Goal: Task Accomplishment & Management: Manage account settings

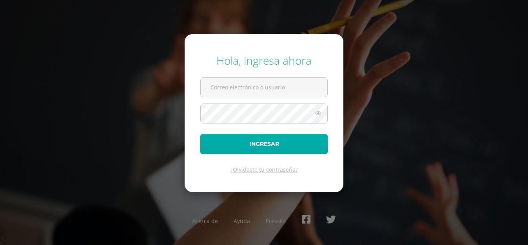
type input "[PERSON_NAME][EMAIL_ADDRESS][PERSON_NAME][DOMAIN_NAME]"
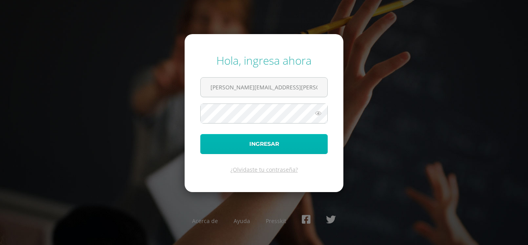
click at [272, 140] on button "Ingresar" at bounding box center [263, 144] width 127 height 20
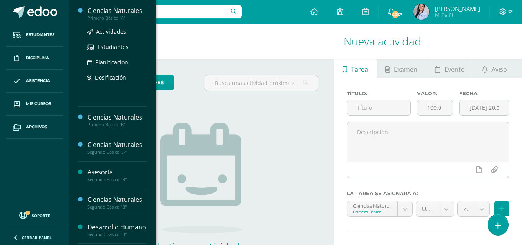
click at [114, 14] on div "Ciencias Naturales" at bounding box center [117, 10] width 60 height 9
click at [109, 30] on span "Actividades" at bounding box center [111, 31] width 30 height 7
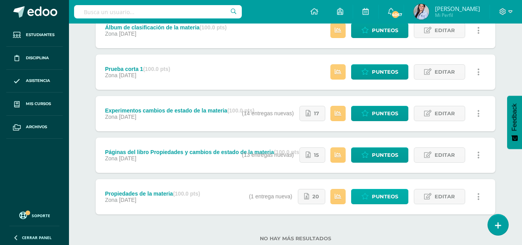
scroll to position [388, 0]
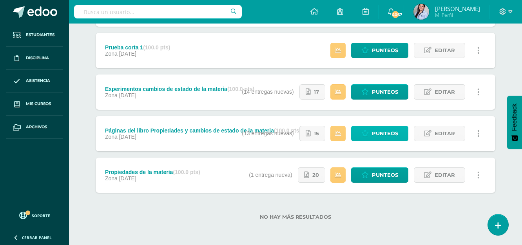
click at [380, 132] on span "Punteos" at bounding box center [385, 133] width 26 height 15
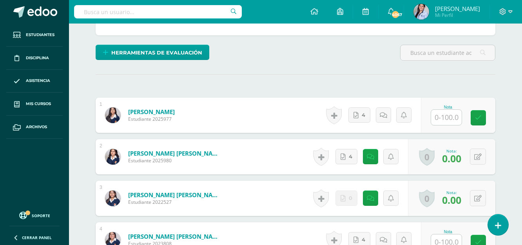
scroll to position [221, 0]
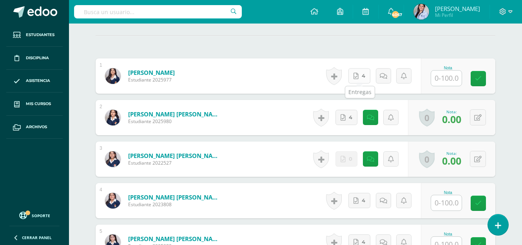
click at [363, 78] on link "4" at bounding box center [359, 75] width 22 height 15
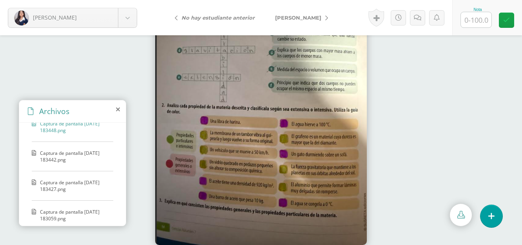
scroll to position [22, 0]
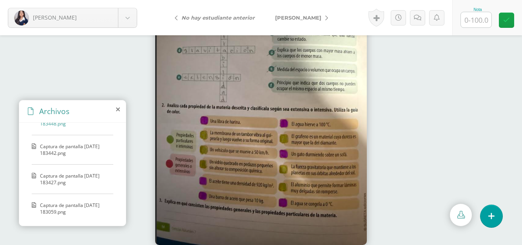
click at [88, 152] on span "Captura de pantalla 2025-09-08 183442.png" at bounding box center [74, 149] width 69 height 13
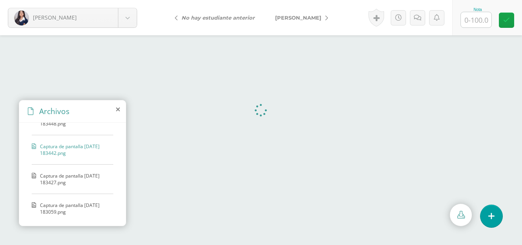
scroll to position [0, 0]
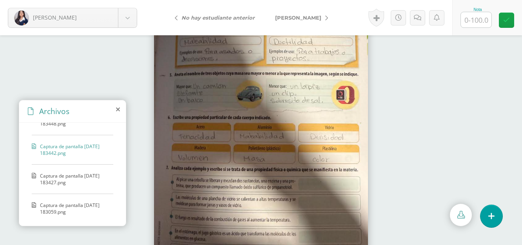
click at [81, 178] on span "Captura de pantalla 2025-09-08 183427.png" at bounding box center [74, 178] width 69 height 13
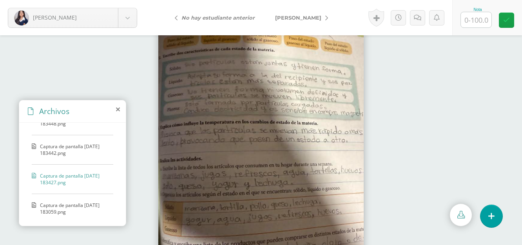
click at [64, 205] on span "Captura de pantalla 2025-09-08 183059.png" at bounding box center [74, 208] width 69 height 13
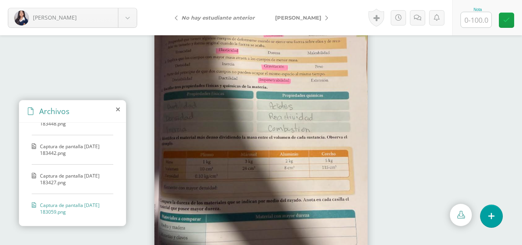
click at [63, 126] on span "Captura de pantalla 2025-09-08 183448.png" at bounding box center [74, 120] width 69 height 13
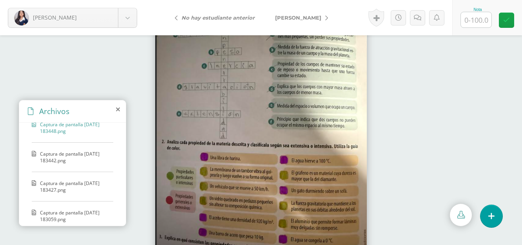
scroll to position [22, 0]
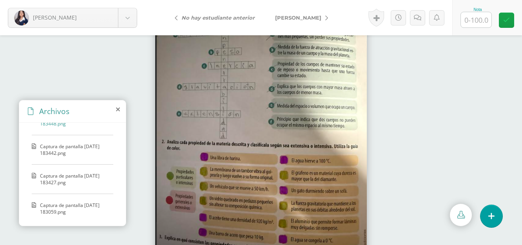
click at [79, 146] on span "Captura de pantalla 2025-09-08 183442.png" at bounding box center [74, 149] width 69 height 13
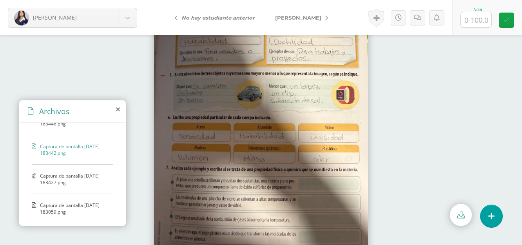
click at [80, 177] on span "Captura de pantalla 2025-09-08 183427.png" at bounding box center [74, 178] width 69 height 13
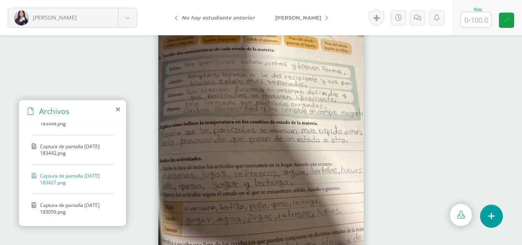
click at [66, 200] on div "Captura de pantalla 2025-09-08 183448.png Captura de pantalla 2025-09-08 183442…" at bounding box center [72, 173] width 107 height 100
click at [73, 205] on span "Captura de pantalla 2025-09-08 183059.png" at bounding box center [74, 208] width 69 height 13
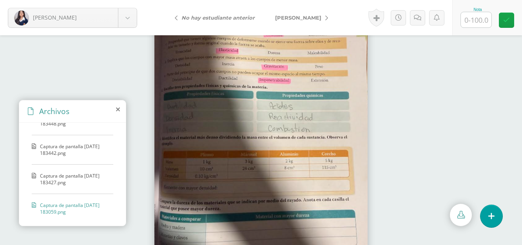
click at [479, 19] on input "text" at bounding box center [476, 19] width 31 height 15
type input "100"
click at [502, 25] on link at bounding box center [506, 20] width 15 height 15
click at [310, 20] on span "[PERSON_NAME]" at bounding box center [298, 18] width 46 height 6
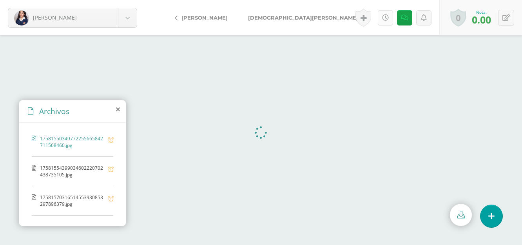
click at [383, 14] on link at bounding box center [385, 17] width 15 height 15
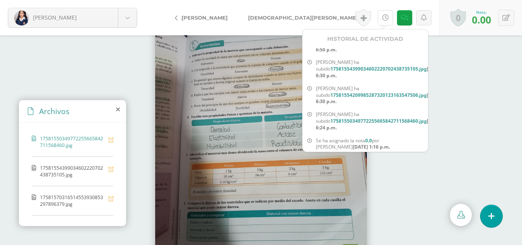
scroll to position [120, 8]
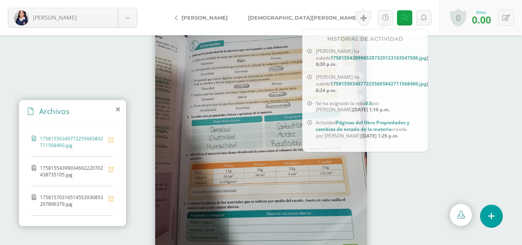
click at [93, 172] on span "17581554399034602220702438735105.jpg" at bounding box center [72, 171] width 64 height 13
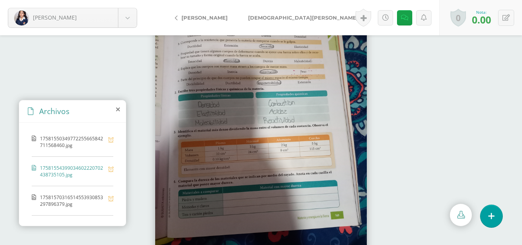
click at [64, 199] on span "17581570316514553930853297896379.jpg" at bounding box center [72, 200] width 64 height 13
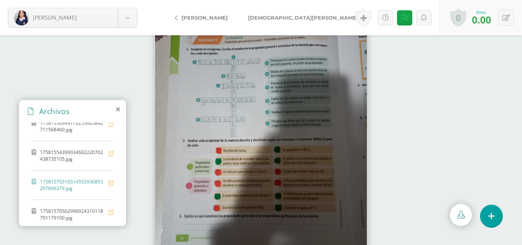
scroll to position [22, 0]
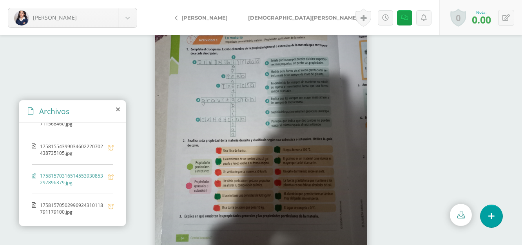
click at [76, 206] on span "17581570502996924310118791179100.jpg" at bounding box center [72, 208] width 64 height 13
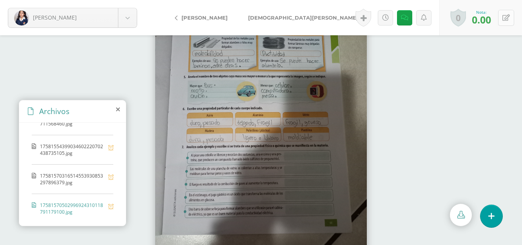
click at [502, 22] on button at bounding box center [506, 18] width 16 height 16
type input "80"
click at [489, 17] on icon at bounding box center [487, 20] width 7 height 7
click at [276, 20] on span "[DEMOGRAPHIC_DATA][PERSON_NAME]" at bounding box center [303, 18] width 110 height 6
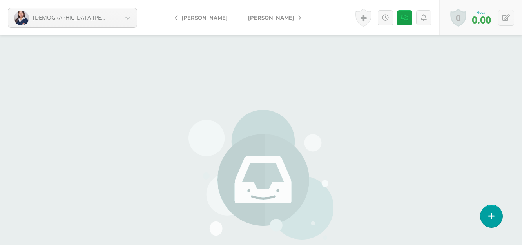
click at [259, 16] on span "[PERSON_NAME]" at bounding box center [271, 18] width 46 height 6
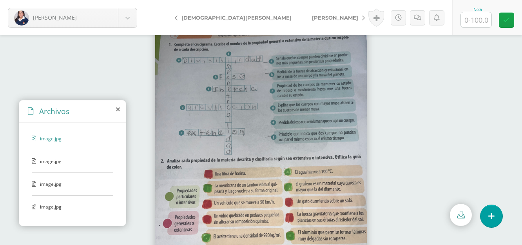
click at [52, 162] on span "image.jpg" at bounding box center [72, 161] width 64 height 7
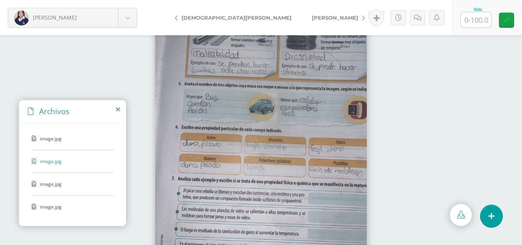
click at [50, 180] on div "image.jpg image.jpg image.jpg image.jpg" at bounding box center [72, 173] width 107 height 100
click at [51, 185] on span "image.jpg" at bounding box center [72, 184] width 64 height 7
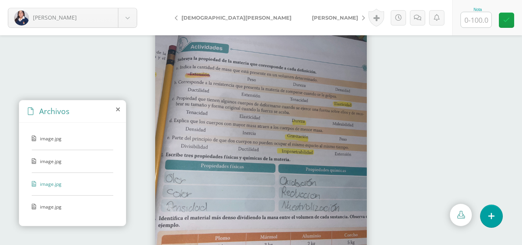
click at [54, 207] on span "image.jpg" at bounding box center [72, 206] width 64 height 7
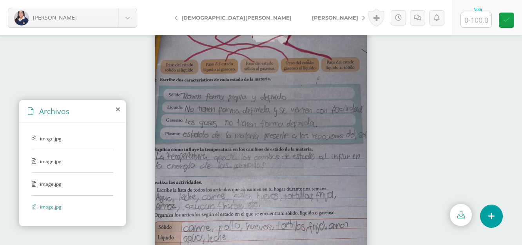
click at [50, 186] on span "image.jpg" at bounding box center [72, 184] width 64 height 7
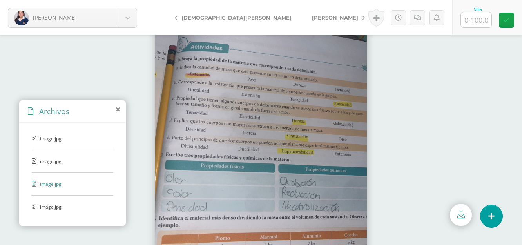
click at [50, 165] on div "image.jpg" at bounding box center [73, 165] width 82 height 15
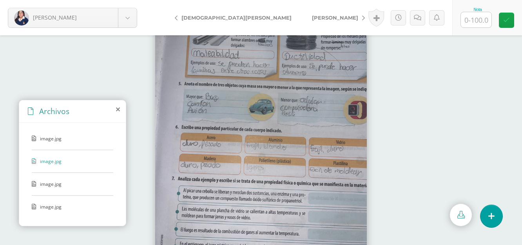
click at [50, 142] on div "image.jpg" at bounding box center [73, 142] width 82 height 15
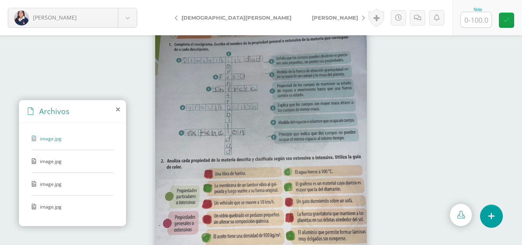
click at [63, 210] on div "image.jpg" at bounding box center [73, 210] width 82 height 15
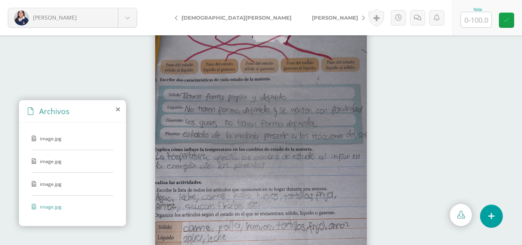
click at [475, 17] on input "text" at bounding box center [476, 19] width 31 height 15
type input "100"
click at [507, 25] on link at bounding box center [506, 20] width 15 height 15
click at [312, 18] on span "Cardona, Doménica" at bounding box center [335, 18] width 46 height 6
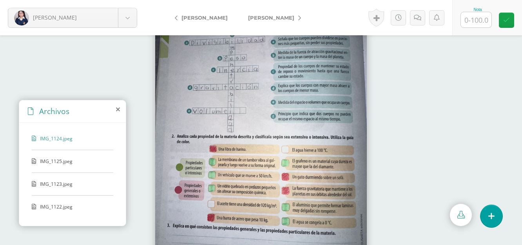
click at [51, 163] on span "IMG_1125.jpeg" at bounding box center [72, 161] width 64 height 7
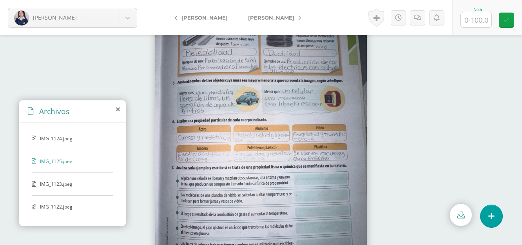
click at [64, 179] on div "IMG_1124.jpeg IMG_1125.jpeg IMG_1123.jpeg IMG_1122.jpeg" at bounding box center [72, 173] width 107 height 100
click at [66, 185] on span "IMG_1123.jpeg" at bounding box center [72, 184] width 64 height 7
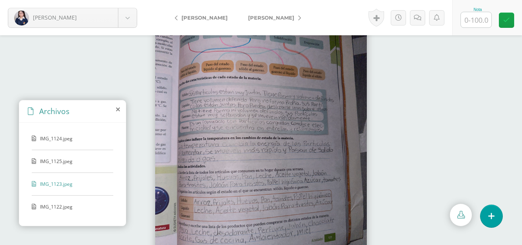
click at [48, 205] on span "IMG_1122.jpeg" at bounding box center [72, 206] width 64 height 7
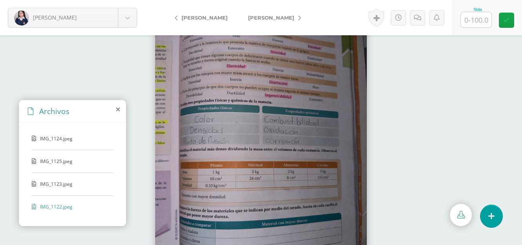
click at [52, 133] on div "IMG_1124.jpeg IMG_1125.jpeg IMG_1123.jpeg IMG_1122.jpeg" at bounding box center [72, 173] width 107 height 100
click at [45, 142] on div "IMG_1124.jpeg" at bounding box center [73, 142] width 82 height 15
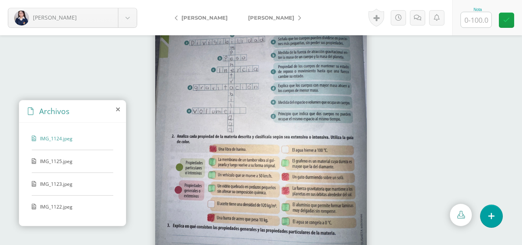
click at [56, 168] on div "IMG_1125.jpeg" at bounding box center [73, 165] width 82 height 15
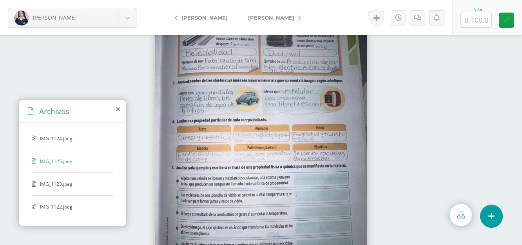
click at [65, 189] on div "IMG_1123.jpeg" at bounding box center [73, 188] width 82 height 15
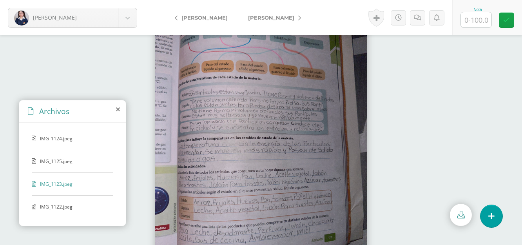
click at [477, 21] on input "text" at bounding box center [476, 19] width 31 height 15
type input "100"
click at [514, 22] on link at bounding box center [506, 20] width 15 height 15
click at [58, 205] on span "IMG_1122.jpeg" at bounding box center [72, 206] width 64 height 7
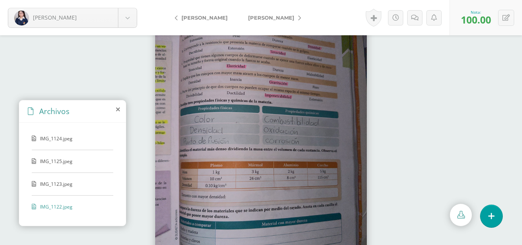
click at [248, 20] on span "[PERSON_NAME]" at bounding box center [271, 18] width 46 height 6
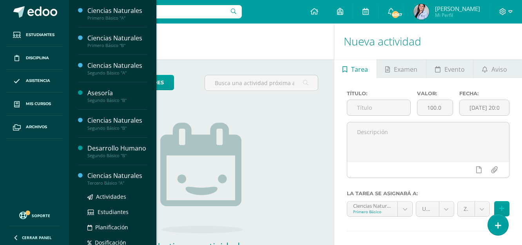
scroll to position [63, 0]
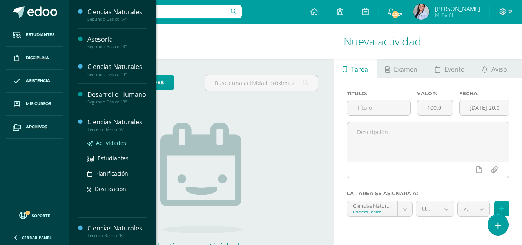
click at [108, 141] on span "Actividades" at bounding box center [111, 142] width 30 height 7
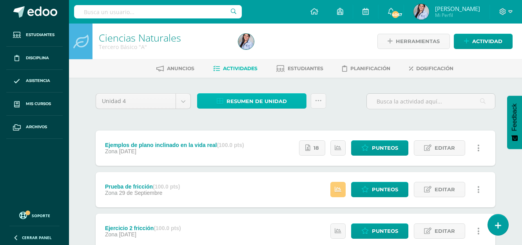
click at [224, 100] on link "Resumen de unidad" at bounding box center [251, 100] width 109 height 15
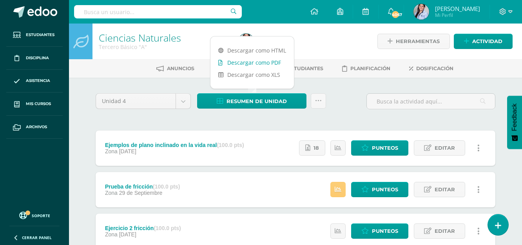
click at [238, 59] on link "Descargar como PDF" at bounding box center [251, 62] width 83 height 12
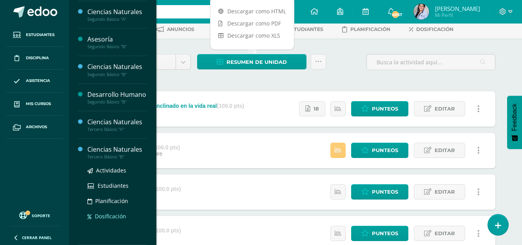
scroll to position [78, 0]
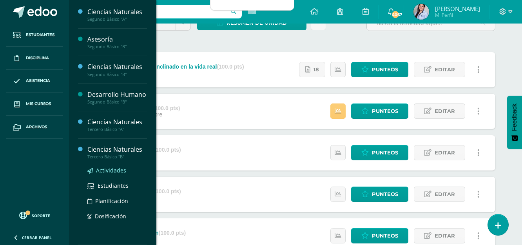
click at [111, 168] on span "Actividades" at bounding box center [111, 170] width 30 height 7
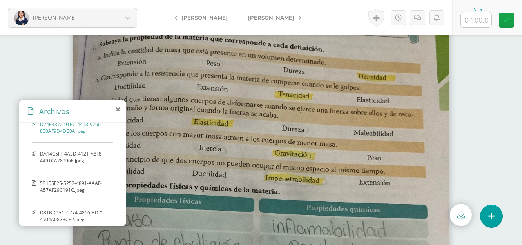
scroll to position [22, 0]
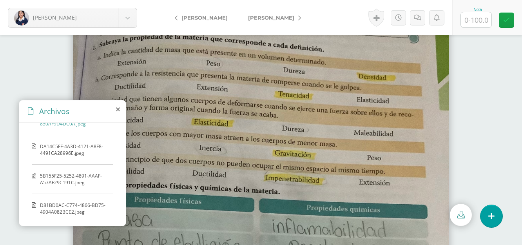
click at [86, 149] on span "DA14C5FF-4A3D-4121-A8F8-4491CA28996E.jpeg" at bounding box center [74, 149] width 69 height 13
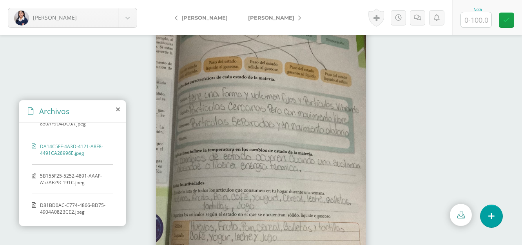
click at [58, 208] on span "D81BD0AC-C774-4866-BD75-4904A082BCE2.jpeg" at bounding box center [74, 208] width 69 height 13
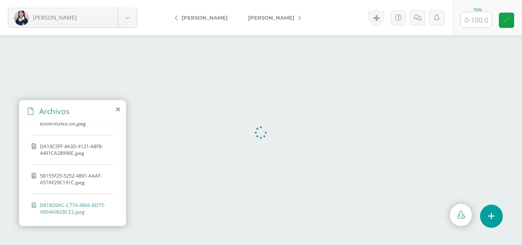
click at [55, 181] on span "5B155F25-5252-4891-AAAF-A57AF29C191C.jpeg" at bounding box center [74, 178] width 69 height 13
click at [479, 15] on input "text" at bounding box center [476, 19] width 31 height 15
type input "100"
click at [503, 23] on icon at bounding box center [506, 20] width 7 height 7
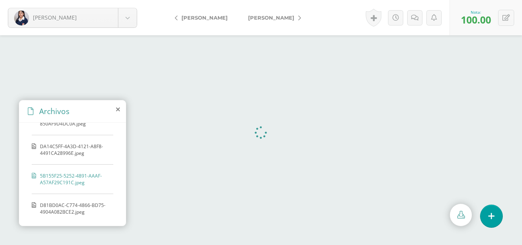
click at [271, 15] on span "[PERSON_NAME]" at bounding box center [271, 18] width 46 height 6
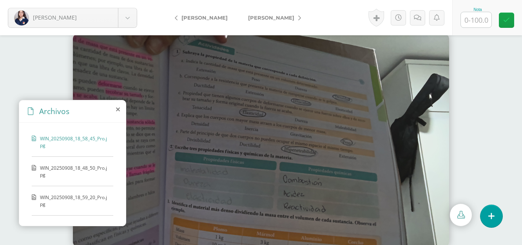
click at [473, 20] on input "text" at bounding box center [476, 19] width 31 height 15
type input "100"
click at [502, 19] on link at bounding box center [506, 20] width 15 height 15
click at [259, 18] on span "[PERSON_NAME]" at bounding box center [271, 18] width 46 height 6
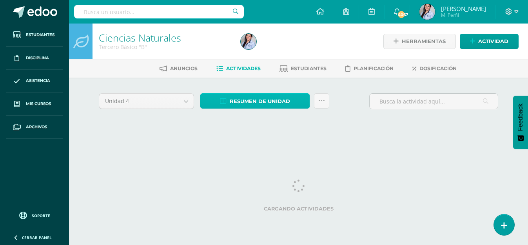
click at [245, 102] on span "Resumen de unidad" at bounding box center [260, 101] width 60 height 15
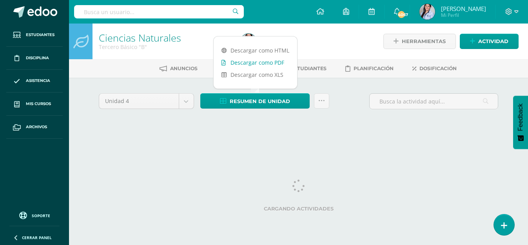
click at [246, 60] on link "Descargar como PDF" at bounding box center [255, 62] width 83 height 12
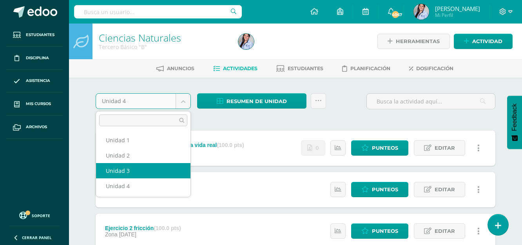
select select "Unidad 3"
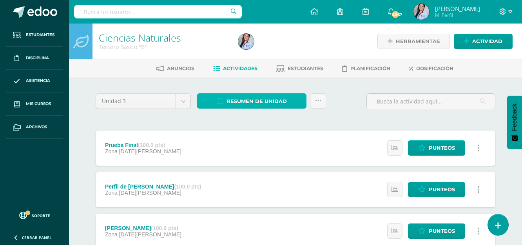
click at [267, 100] on span "Resumen de unidad" at bounding box center [257, 101] width 60 height 15
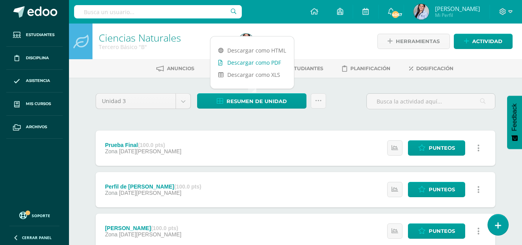
click at [265, 58] on link "Descargar como PDF" at bounding box center [251, 62] width 83 height 12
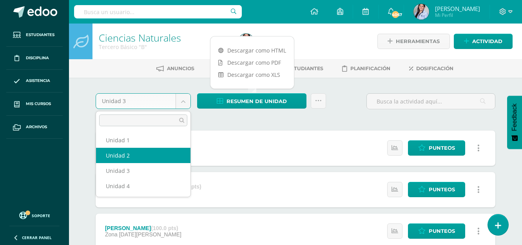
select select "Unidad 2"
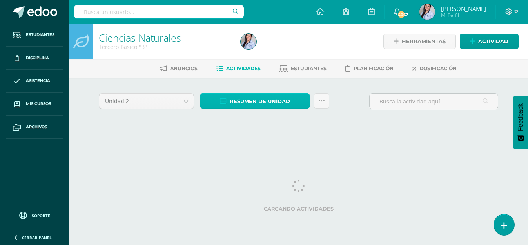
click at [251, 104] on span "Resumen de unidad" at bounding box center [260, 101] width 60 height 15
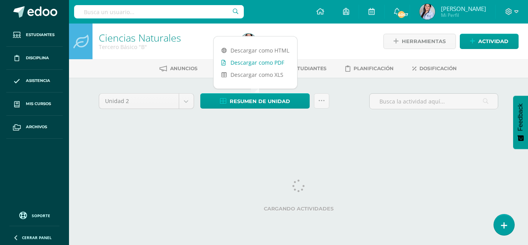
click at [267, 63] on link "Descargar como PDF" at bounding box center [255, 62] width 83 height 12
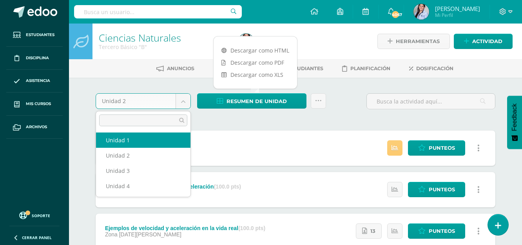
select select "Unidad 1"
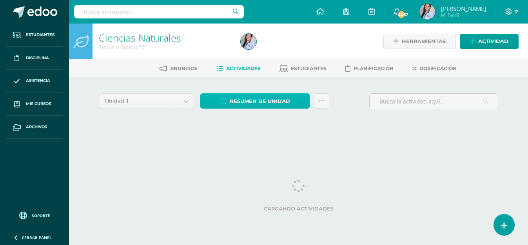
click at [251, 107] on span "Resumen de unidad" at bounding box center [260, 101] width 60 height 15
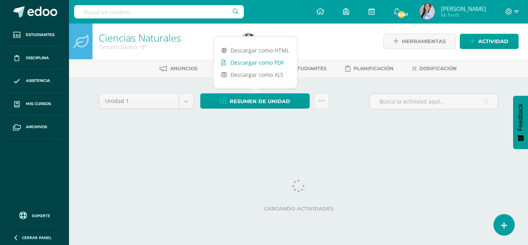
click at [255, 62] on link "Descargar como PDF" at bounding box center [255, 62] width 83 height 12
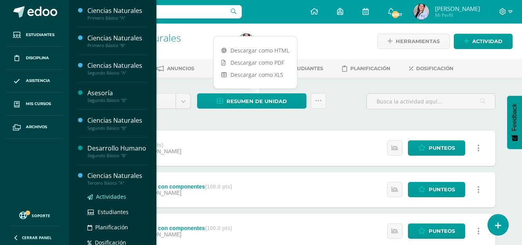
click at [106, 200] on span "Actividades" at bounding box center [111, 196] width 30 height 7
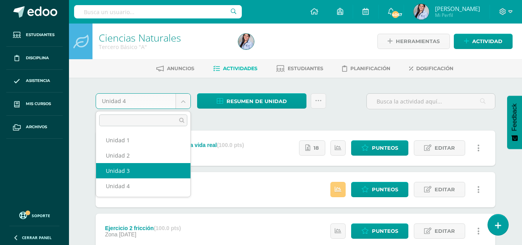
select select "Unidad 3"
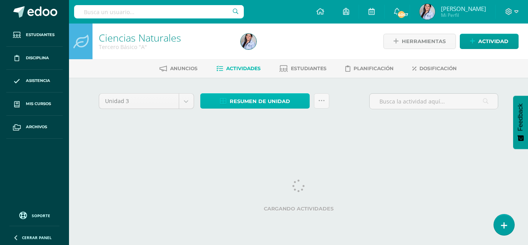
click at [266, 102] on span "Resumen de unidad" at bounding box center [260, 101] width 60 height 15
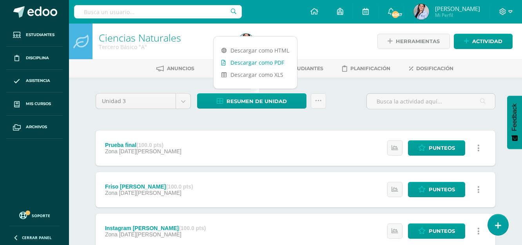
click at [276, 62] on link "Descargar como PDF" at bounding box center [255, 62] width 83 height 12
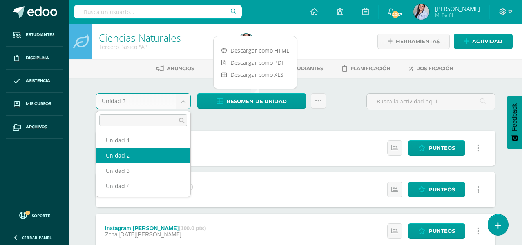
select select "Unidad 2"
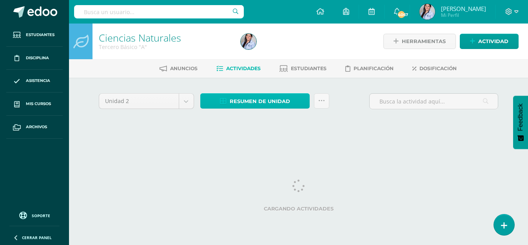
click at [245, 97] on span "Resumen de unidad" at bounding box center [260, 101] width 60 height 15
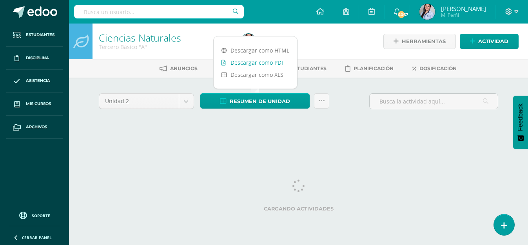
click at [254, 62] on link "Descargar como PDF" at bounding box center [255, 62] width 83 height 12
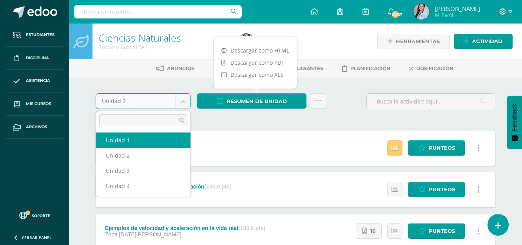
select select "Unidad 1"
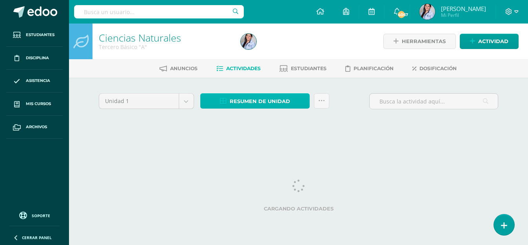
click at [275, 103] on span "Resumen de unidad" at bounding box center [260, 101] width 60 height 15
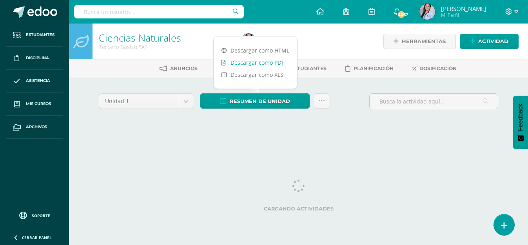
click at [246, 60] on link "Descargar como PDF" at bounding box center [255, 62] width 83 height 12
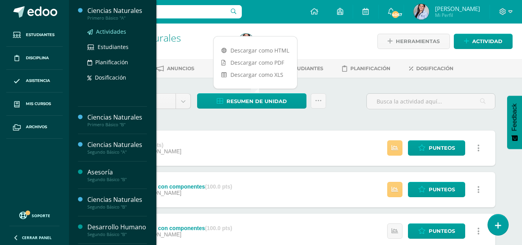
click at [107, 31] on span "Actividades" at bounding box center [111, 31] width 30 height 7
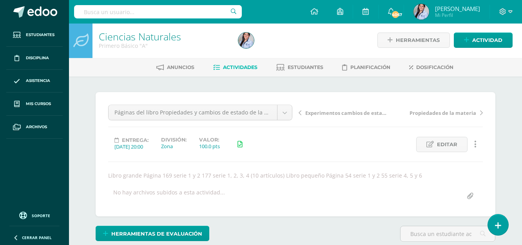
scroll to position [1, 0]
click at [281, 109] on body "Estudiantes Disciplina Asistencia Mis cursos Archivos Soporte Ayuda Reportar un…" at bounding box center [261, 158] width 522 height 318
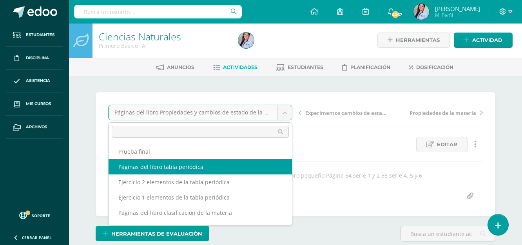
scroll to position [2, 0]
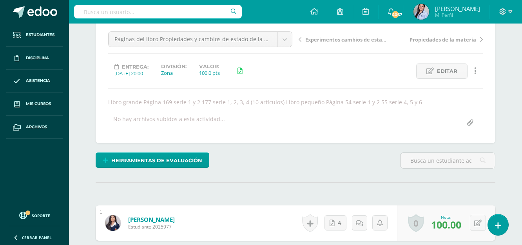
scroll to position [0, 0]
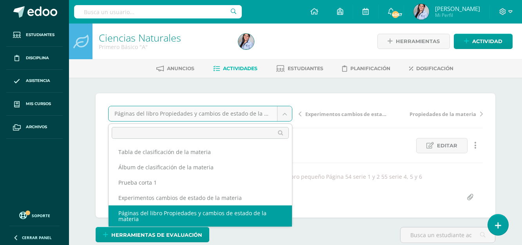
scroll to position [64, 0]
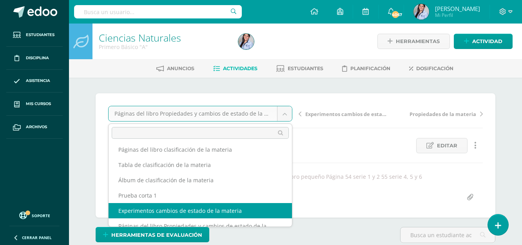
select select "/dashboard/teacher/grade-activity/128591/"
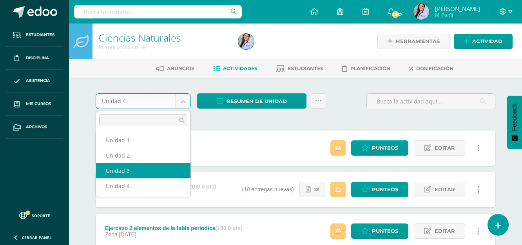
select select "Unidad 3"
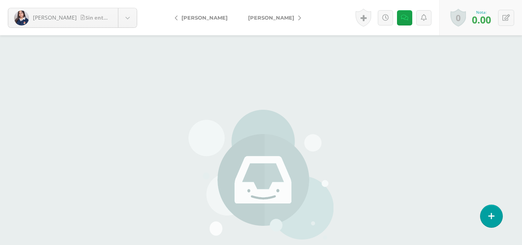
click at [285, 21] on link "[PERSON_NAME]" at bounding box center [272, 17] width 69 height 19
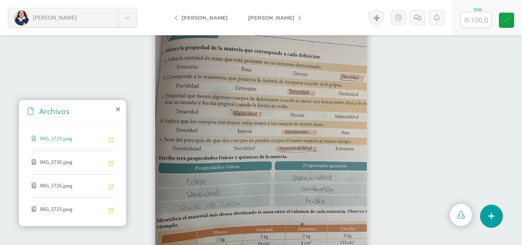
click at [475, 30] on div "Nota" at bounding box center [487, 17] width 70 height 35
click at [475, 21] on input "text" at bounding box center [476, 19] width 31 height 15
type input "100"
click at [504, 22] on icon at bounding box center [506, 20] width 7 height 7
click at [276, 14] on link "[PERSON_NAME]" at bounding box center [272, 17] width 69 height 19
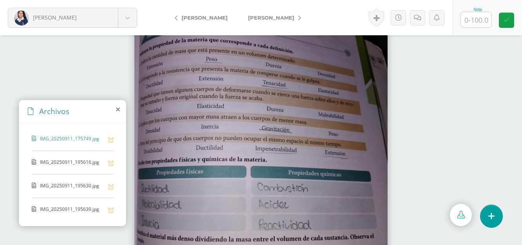
click at [200, 18] on span "[PERSON_NAME]" at bounding box center [204, 18] width 46 height 6
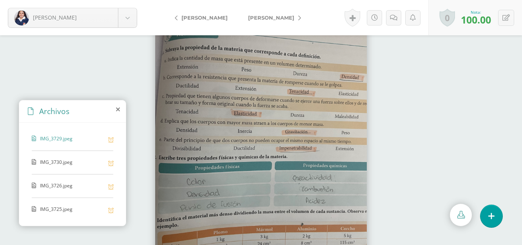
click at [266, 16] on span "[PERSON_NAME]" at bounding box center [271, 18] width 46 height 6
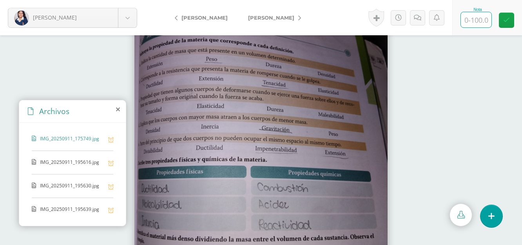
click at [477, 22] on input "text" at bounding box center [476, 19] width 31 height 15
type input "100"
click at [510, 25] on link at bounding box center [506, 20] width 15 height 15
click at [254, 21] on link "[PERSON_NAME]" at bounding box center [272, 17] width 69 height 19
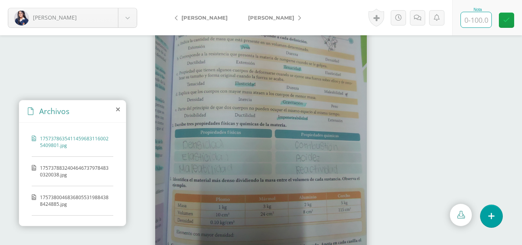
click at [464, 20] on input "text" at bounding box center [476, 19] width 31 height 15
type input "100"
click at [502, 13] on link at bounding box center [506, 20] width 15 height 15
click at [267, 16] on span "[PERSON_NAME]" at bounding box center [271, 18] width 46 height 6
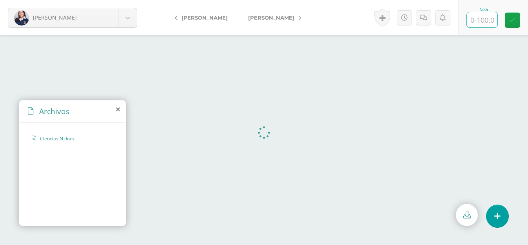
click at [473, 20] on input "text" at bounding box center [482, 19] width 31 height 15
type input "100"
click at [511, 17] on icon at bounding box center [512, 20] width 7 height 7
click at [271, 15] on span "[PERSON_NAME]" at bounding box center [271, 18] width 46 height 6
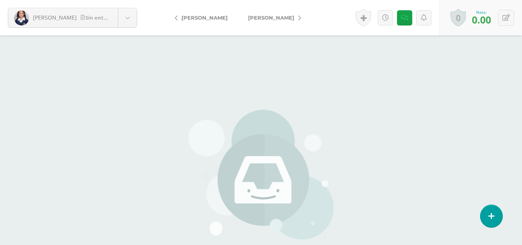
click at [267, 17] on span "[PERSON_NAME]" at bounding box center [271, 18] width 46 height 6
click at [276, 16] on span "[PERSON_NAME]" at bounding box center [271, 18] width 46 height 6
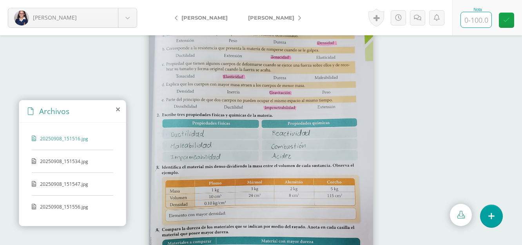
click at [473, 22] on input "text" at bounding box center [476, 19] width 31 height 15
type input "100"
click at [507, 20] on icon at bounding box center [506, 20] width 7 height 7
click at [280, 16] on span "[PERSON_NAME]" at bounding box center [271, 18] width 46 height 6
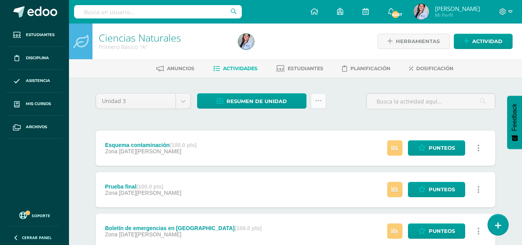
click at [321, 101] on icon at bounding box center [318, 101] width 7 height 7
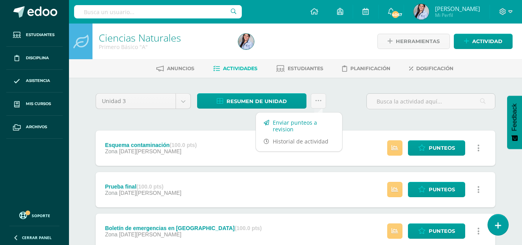
click at [305, 123] on link "Enviar punteos a revision" at bounding box center [299, 125] width 86 height 19
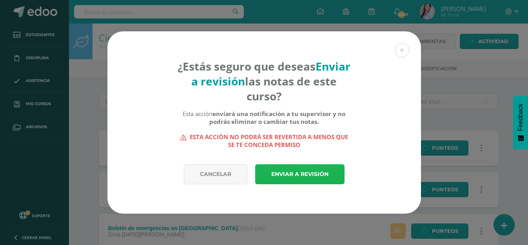
click at [290, 177] on link "Enviar a revisión" at bounding box center [299, 174] width 89 height 20
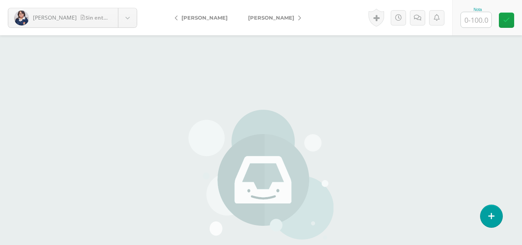
click at [272, 16] on span "[PERSON_NAME]" at bounding box center [271, 18] width 46 height 6
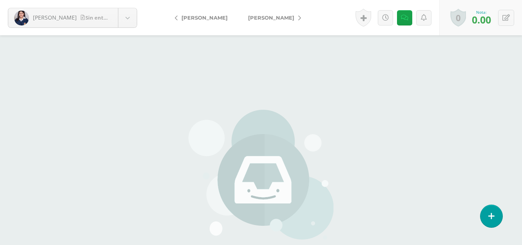
click at [270, 18] on span "[PERSON_NAME]" at bounding box center [271, 18] width 46 height 6
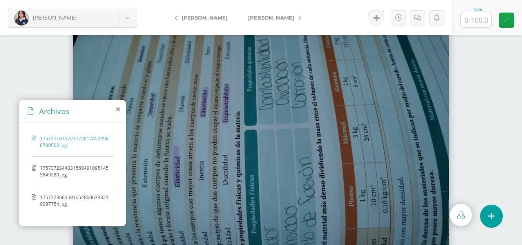
click at [84, 167] on span "17573723443315694910951455849280.jpg" at bounding box center [74, 171] width 69 height 13
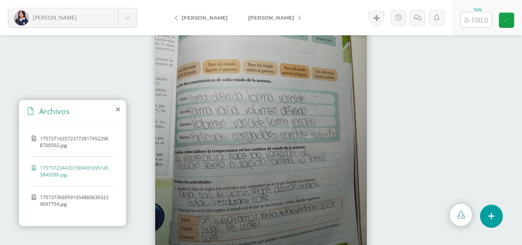
click at [82, 198] on span "17573736695916548606393239097754.jpg" at bounding box center [74, 200] width 69 height 13
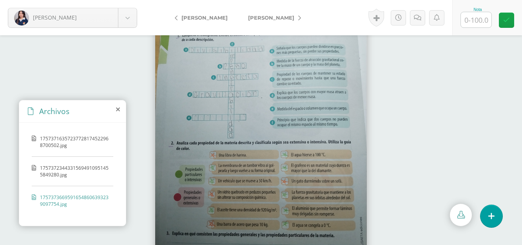
click at [75, 141] on span "17573716357237728174522968700502.jpg" at bounding box center [74, 141] width 69 height 13
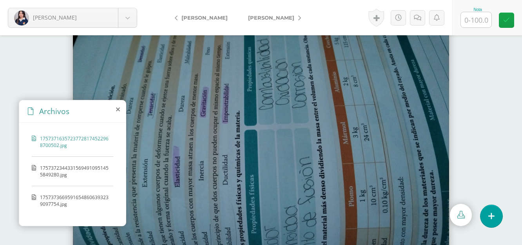
click at [69, 167] on span "17573723443315694910951455849280.jpg" at bounding box center [74, 171] width 69 height 13
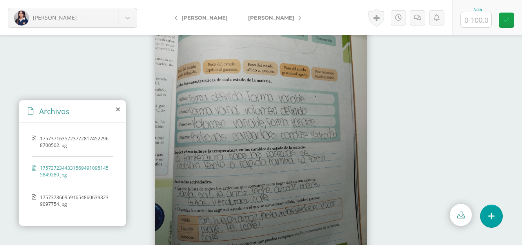
click at [477, 20] on input "text" at bounding box center [476, 19] width 31 height 15
type input "75"
click at [417, 17] on icon at bounding box center [417, 18] width 7 height 7
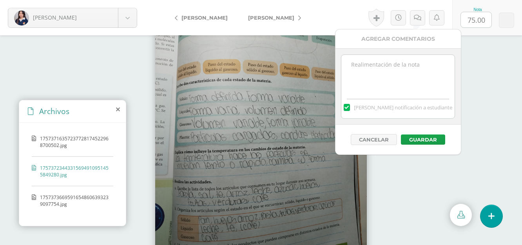
click at [404, 60] on textarea at bounding box center [397, 74] width 113 height 39
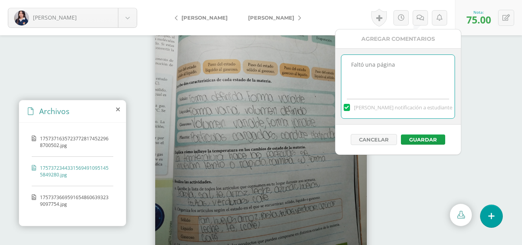
type textarea "Faltó una página"
click at [423, 134] on div "Cancelar Guardar" at bounding box center [397, 140] width 125 height 30
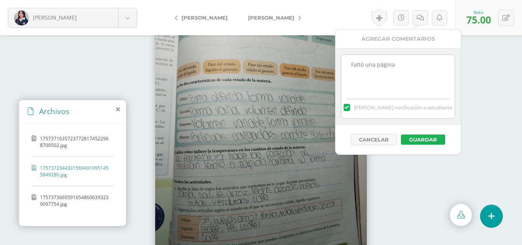
click at [421, 139] on button "Guardar" at bounding box center [423, 139] width 44 height 10
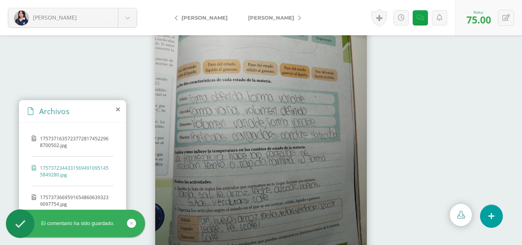
click at [269, 17] on span "[PERSON_NAME]" at bounding box center [271, 18] width 46 height 6
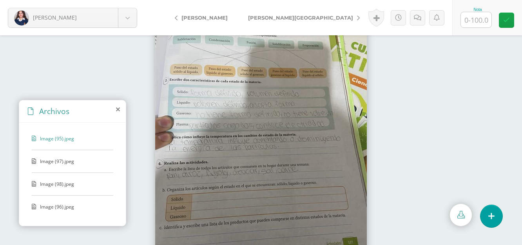
click at [53, 160] on span "Image (97).jpeg" at bounding box center [72, 161] width 64 height 7
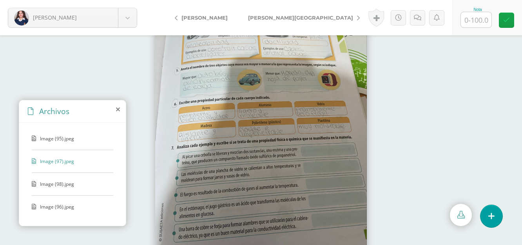
click at [63, 186] on span "Image (98).jpeg" at bounding box center [72, 184] width 64 height 7
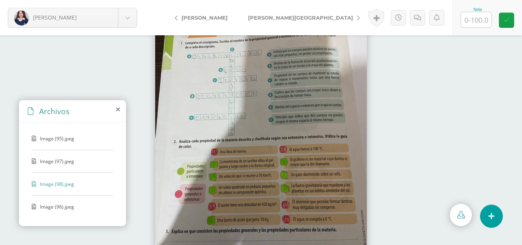
click at [56, 201] on div "Image (95).jpeg Image (97).jpeg Image (98).jpeg Image (96).jpeg" at bounding box center [72, 173] width 107 height 100
click at [55, 205] on span "Image (96).jpeg" at bounding box center [72, 206] width 64 height 7
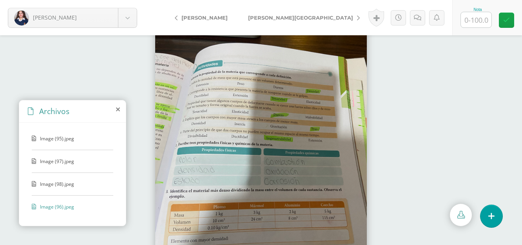
click at [473, 18] on input "text" at bounding box center [476, 19] width 31 height 15
type input "100"
click at [506, 13] on link at bounding box center [506, 20] width 15 height 15
click at [269, 17] on span "[PERSON_NAME][GEOGRAPHIC_DATA]" at bounding box center [300, 18] width 105 height 6
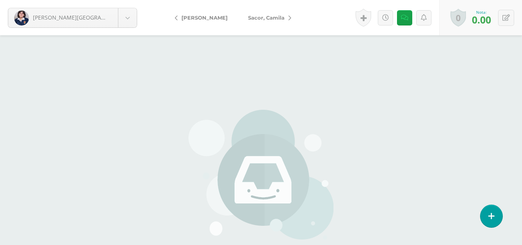
click at [258, 17] on span "Sacor, Camila" at bounding box center [266, 18] width 36 height 6
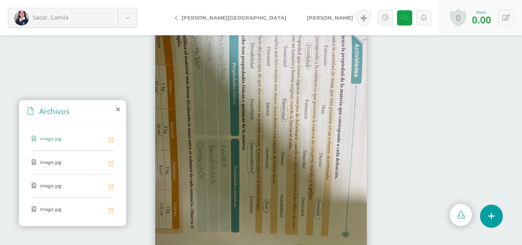
click at [52, 161] on span "image.jpg" at bounding box center [72, 162] width 64 height 7
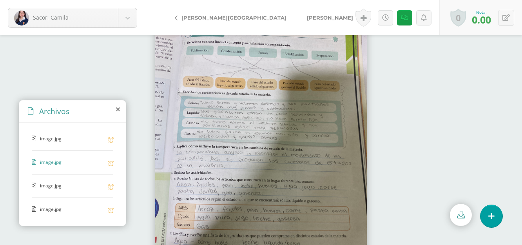
click at [55, 187] on span "image.jpg" at bounding box center [72, 185] width 64 height 7
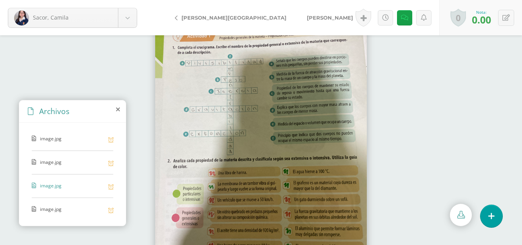
click at [52, 203] on div "image.jpg image.jpg image.jpg image.jpg" at bounding box center [72, 173] width 107 height 100
click at [52, 207] on span "image.jpg" at bounding box center [72, 209] width 64 height 7
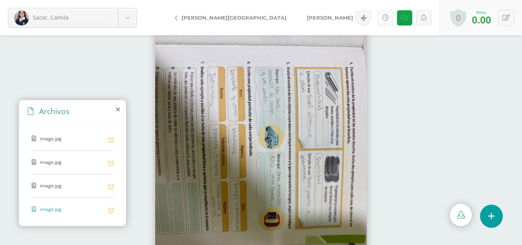
click at [388, 22] on link at bounding box center [385, 17] width 15 height 15
click at [506, 17] on icon at bounding box center [505, 18] width 7 height 7
type input "80"
click at [402, 19] on link at bounding box center [398, 17] width 15 height 15
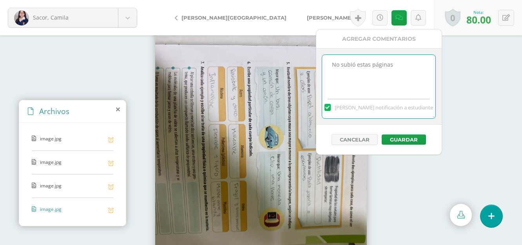
click at [403, 64] on textarea "No subió estas páginas" at bounding box center [378, 74] width 113 height 39
drag, startPoint x: 403, startPoint y: 64, endPoint x: 334, endPoint y: 70, distance: 69.7
click at [334, 70] on textarea "No subió estas páginas" at bounding box center [378, 74] width 113 height 39
type textarea "Entregó con retraso"
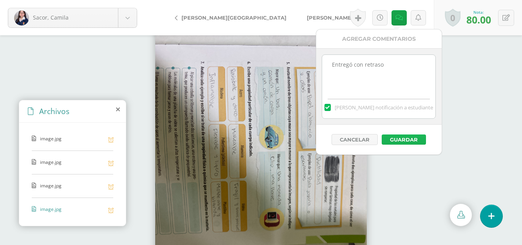
click at [390, 141] on button "Guardar" at bounding box center [404, 139] width 44 height 10
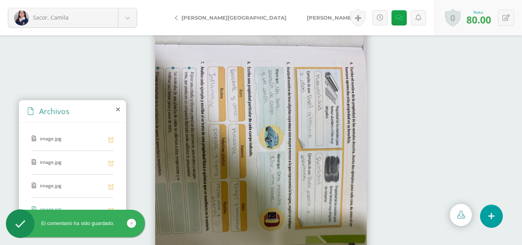
click at [307, 18] on span "[PERSON_NAME]" at bounding box center [330, 18] width 46 height 6
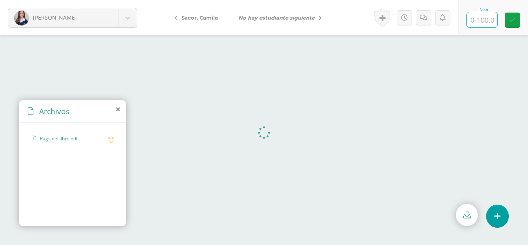
click at [478, 23] on input "text" at bounding box center [482, 19] width 31 height 15
type input "90"
click at [427, 21] on link at bounding box center [423, 17] width 15 height 15
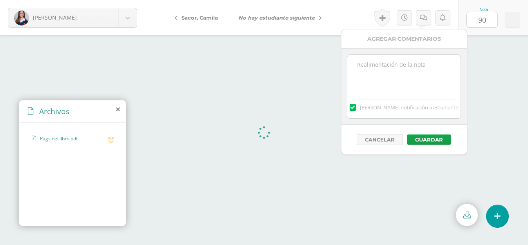
click at [415, 87] on textarea at bounding box center [403, 74] width 113 height 39
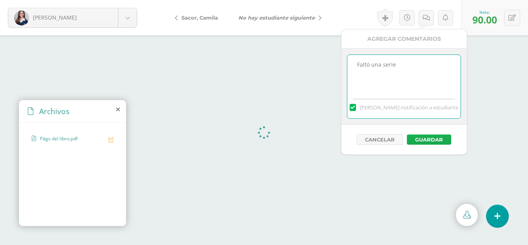
type textarea "Faltó una serie"
click at [441, 141] on button "Guardar" at bounding box center [429, 139] width 44 height 10
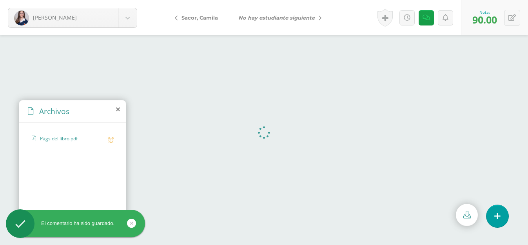
click at [260, 18] on icon "No hay estudiante siguiente" at bounding box center [276, 18] width 76 height 6
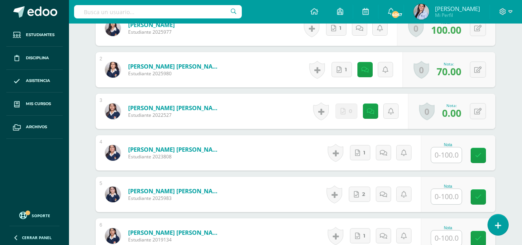
scroll to position [284, 0]
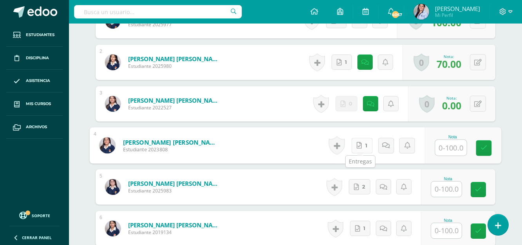
click at [366, 149] on link "1" at bounding box center [362, 146] width 21 height 16
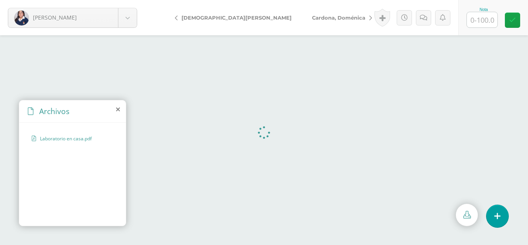
click at [119, 111] on icon at bounding box center [118, 109] width 4 height 6
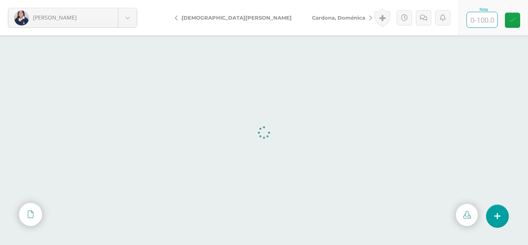
click at [485, 13] on input "text" at bounding box center [482, 19] width 31 height 15
type input "70"
click at [423, 20] on icon at bounding box center [423, 18] width 7 height 7
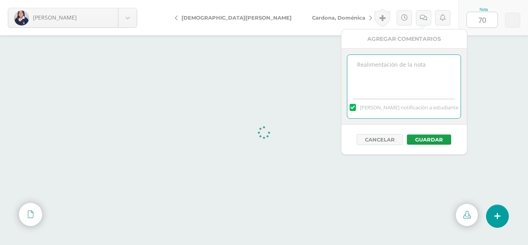
click at [418, 78] on textarea at bounding box center [403, 74] width 113 height 39
type textarea "Faltaron unos cambios"
click at [424, 137] on button "Guardar" at bounding box center [429, 139] width 44 height 10
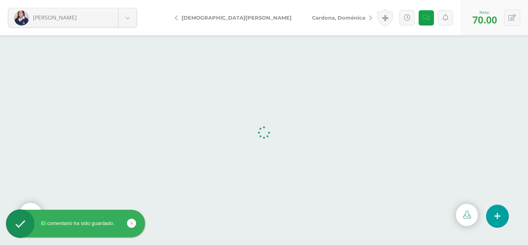
click at [312, 17] on span "Cardona, Doménica" at bounding box center [338, 18] width 53 height 6
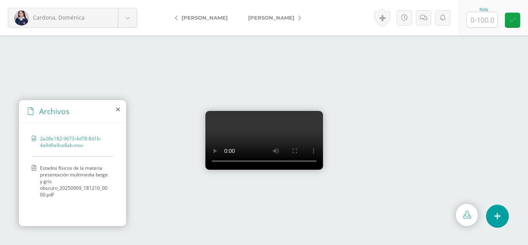
click at [73, 178] on span "Estados físicos de la materia presentación multimedia beige y gris obscuro_20…" at bounding box center [74, 181] width 69 height 33
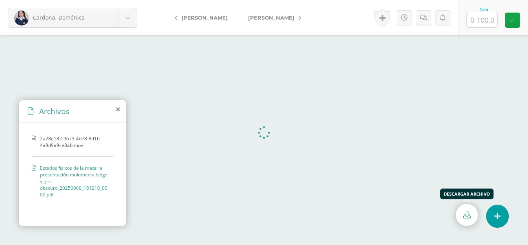
click at [462, 216] on link at bounding box center [467, 215] width 22 height 22
click at [472, 18] on input "text" at bounding box center [482, 19] width 31 height 15
type input "40"
click at [425, 20] on icon at bounding box center [423, 18] width 7 height 7
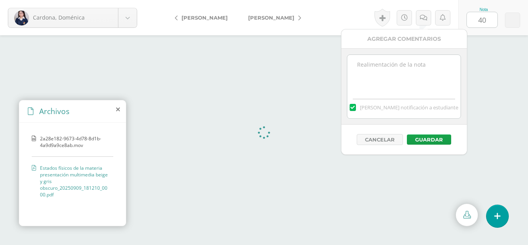
click at [415, 71] on textarea at bounding box center [403, 74] width 113 height 39
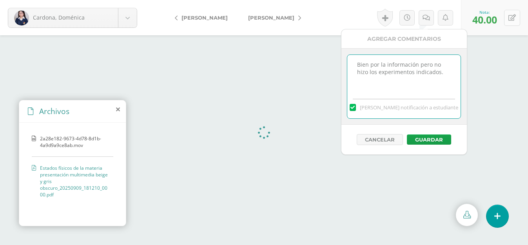
type textarea "Bien por la información pero no hizo los experimentos indicados."
click at [512, 20] on icon at bounding box center [511, 18] width 7 height 7
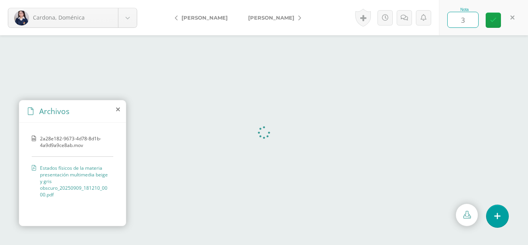
type input "30"
click at [497, 17] on link at bounding box center [493, 20] width 15 height 15
click at [403, 20] on div "Historial de actividad Doménica Cardona ha subido Estados físicos de la materi…" at bounding box center [417, 17] width 87 height 35
click at [429, 22] on link at bounding box center [426, 17] width 15 height 15
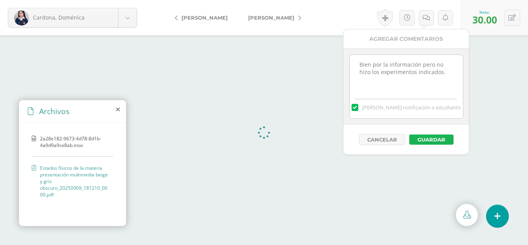
click at [432, 136] on button "Guardar" at bounding box center [431, 139] width 44 height 10
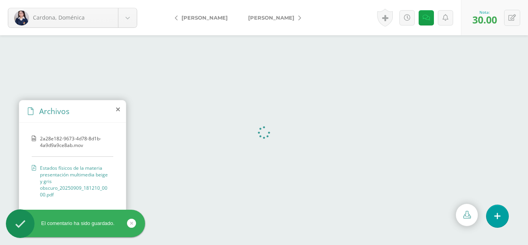
click at [248, 20] on span "[PERSON_NAME]" at bounding box center [271, 18] width 46 height 6
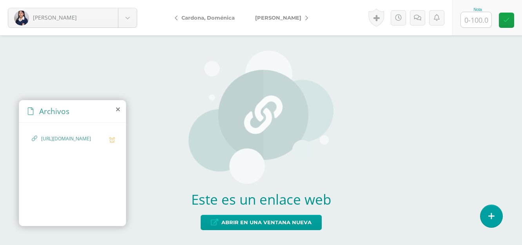
click at [63, 142] on span "[URL][DOMAIN_NAME]" at bounding box center [73, 138] width 64 height 7
click at [85, 143] on span "[URL][DOMAIN_NAME]" at bounding box center [73, 138] width 64 height 7
click at [77, 140] on span "[URL][DOMAIN_NAME]" at bounding box center [73, 138] width 64 height 7
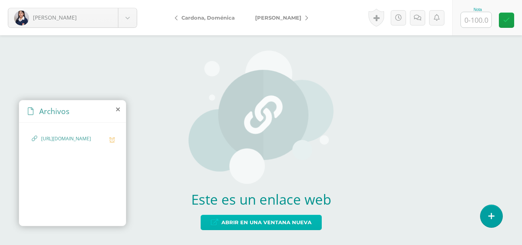
click at [274, 227] on span "Abrir en una ventana nueva" at bounding box center [266, 222] width 90 height 15
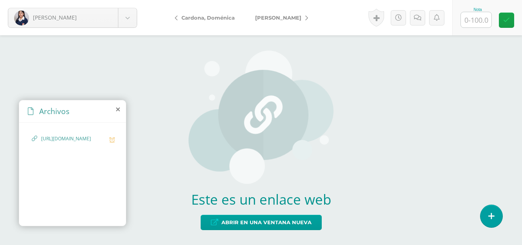
click at [483, 21] on input "text" at bounding box center [476, 19] width 31 height 15
type input "50"
click at [424, 19] on link at bounding box center [417, 17] width 15 height 15
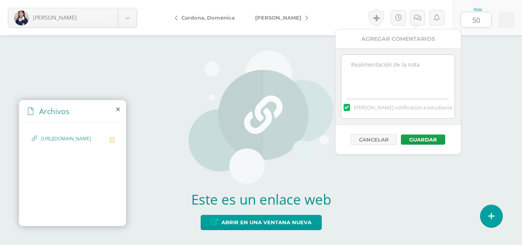
click at [424, 79] on textarea at bounding box center [397, 74] width 113 height 39
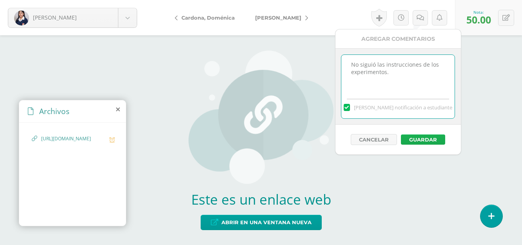
type textarea "No siguió las instrucciones de los experimentos."
click at [426, 137] on button "Guardar" at bounding box center [423, 139] width 44 height 10
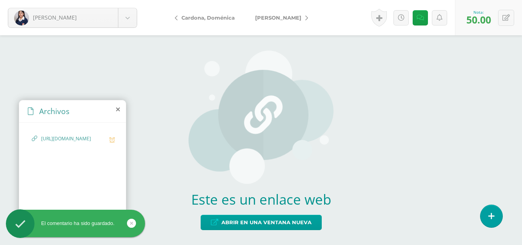
click at [268, 18] on span "[PERSON_NAME]" at bounding box center [278, 18] width 46 height 6
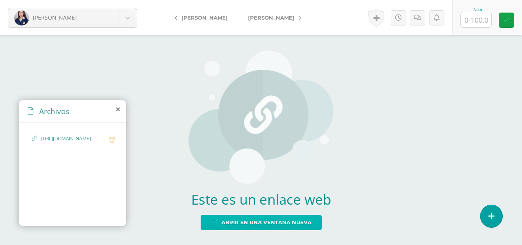
click at [257, 222] on span "Abrir en una ventana nueva" at bounding box center [266, 222] width 90 height 15
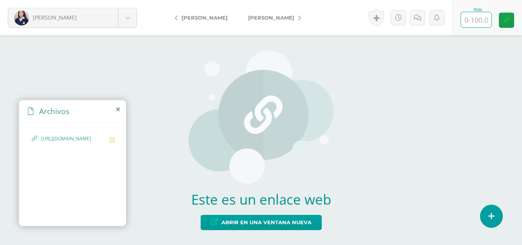
click at [479, 20] on input "text" at bounding box center [476, 19] width 31 height 15
type input "90"
click at [504, 24] on link at bounding box center [506, 20] width 15 height 15
click at [248, 16] on span "[PERSON_NAME]" at bounding box center [271, 18] width 46 height 6
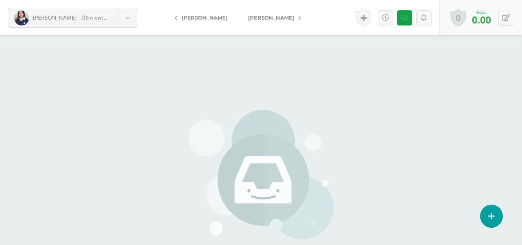
click at [269, 15] on span "[PERSON_NAME]" at bounding box center [271, 18] width 46 height 6
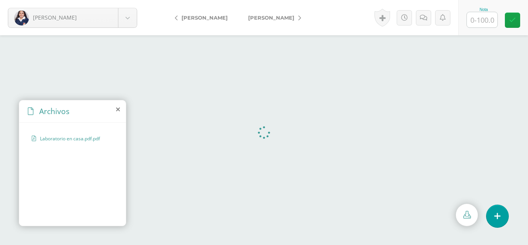
click at [119, 110] on icon at bounding box center [118, 109] width 4 height 6
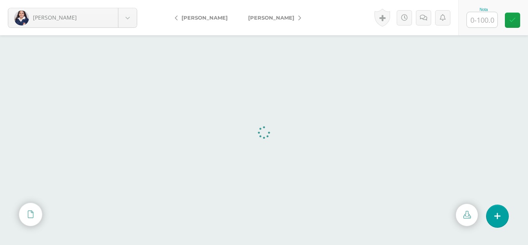
click at [482, 18] on input "text" at bounding box center [482, 19] width 31 height 15
type input "30"
click at [427, 18] on link at bounding box center [423, 17] width 15 height 15
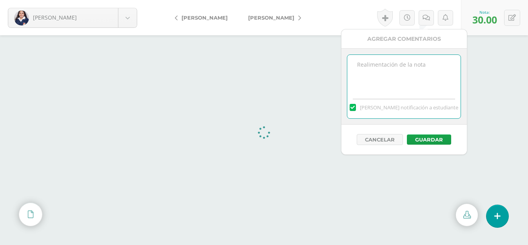
click at [432, 67] on textarea at bounding box center [403, 74] width 113 height 39
type textarea "Solo puso tres cambios."
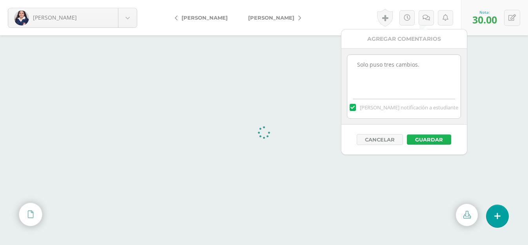
click at [443, 139] on button "Guardar" at bounding box center [429, 139] width 44 height 10
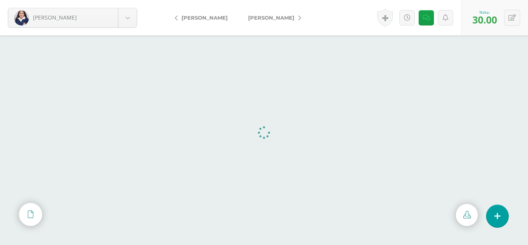
click at [257, 16] on span "[PERSON_NAME]" at bounding box center [271, 18] width 46 height 6
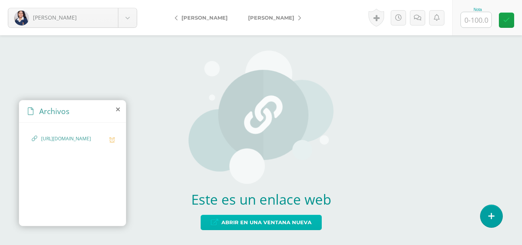
click at [274, 219] on span "Abrir en una ventana nueva" at bounding box center [266, 222] width 90 height 15
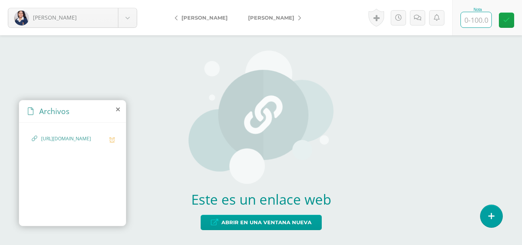
click at [475, 18] on input "text" at bounding box center [476, 19] width 31 height 15
type input "90"
click at [502, 24] on link at bounding box center [506, 20] width 15 height 15
click at [270, 21] on link "[PERSON_NAME]" at bounding box center [272, 17] width 69 height 19
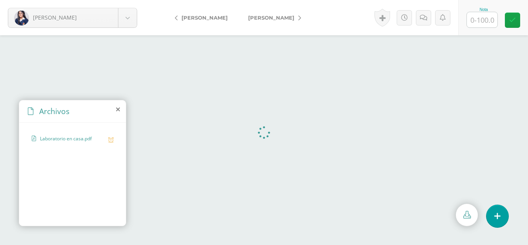
click at [116, 110] on div "Archivos" at bounding box center [72, 111] width 107 height 22
click at [118, 108] on icon at bounding box center [118, 109] width 4 height 6
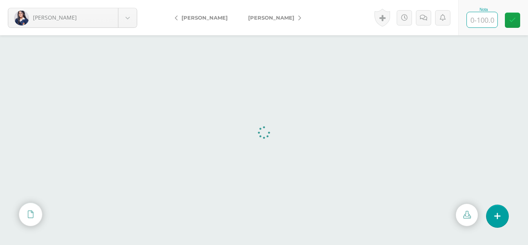
click at [479, 20] on input "text" at bounding box center [482, 19] width 31 height 15
type input "100"
click at [511, 18] on icon at bounding box center [512, 20] width 7 height 7
click at [279, 18] on span "[PERSON_NAME]" at bounding box center [271, 18] width 46 height 6
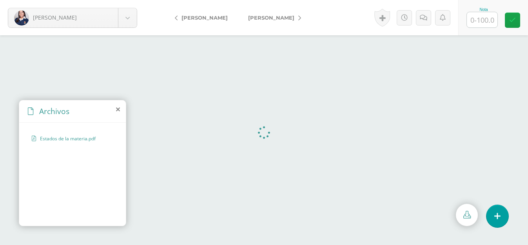
click at [118, 110] on icon at bounding box center [118, 109] width 4 height 6
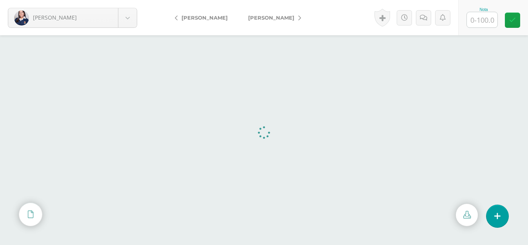
click at [475, 18] on input "text" at bounding box center [482, 19] width 31 height 15
type input "100"
click at [515, 20] on icon at bounding box center [512, 20] width 7 height 7
click at [252, 17] on span "[PERSON_NAME]" at bounding box center [271, 18] width 46 height 6
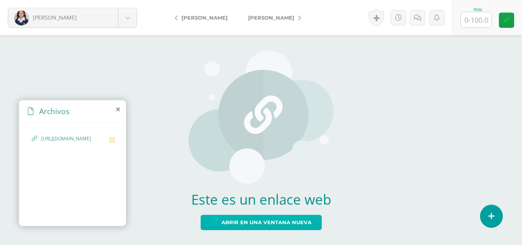
click at [305, 224] on span "Abrir en una ventana nueva" at bounding box center [266, 222] width 90 height 15
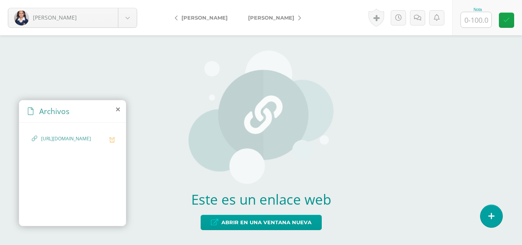
click at [473, 17] on input "text" at bounding box center [476, 19] width 31 height 15
type input "80"
click at [421, 23] on link at bounding box center [417, 17] width 15 height 15
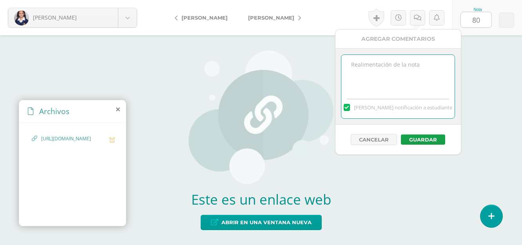
click at [413, 67] on textarea at bounding box center [397, 74] width 113 height 39
type textarea "Faltaron unos cambios."
click at [433, 140] on button "Guardar" at bounding box center [423, 139] width 44 height 10
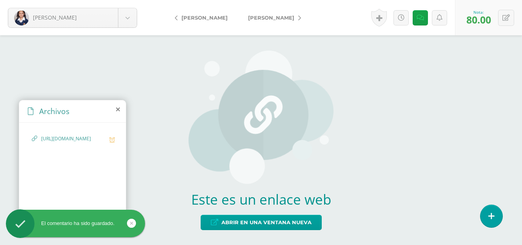
click at [274, 16] on span "[PERSON_NAME]" at bounding box center [271, 18] width 46 height 6
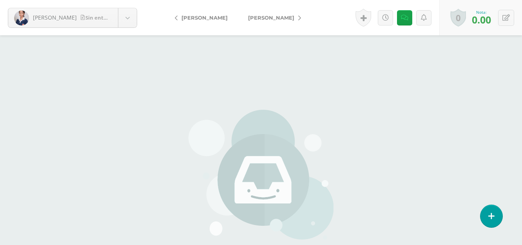
click at [259, 19] on span "[PERSON_NAME]" at bounding box center [271, 18] width 46 height 6
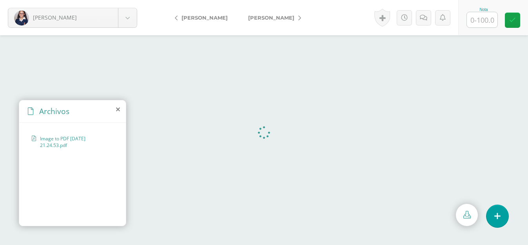
click at [119, 109] on icon at bounding box center [118, 109] width 4 height 6
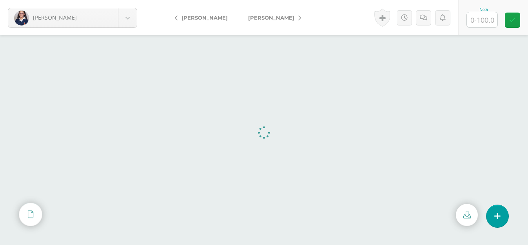
click at [490, 20] on input "text" at bounding box center [482, 19] width 31 height 15
type input "80"
click at [424, 15] on icon at bounding box center [423, 18] width 7 height 7
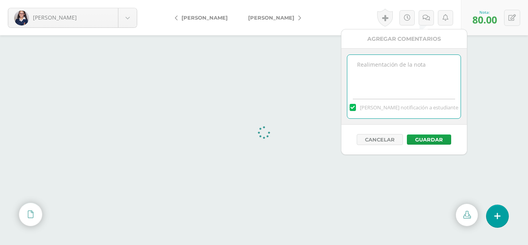
click at [408, 62] on textarea at bounding box center [403, 74] width 113 height 39
type textarea "Faltaron unos cambios"
click at [428, 139] on button "Guardar" at bounding box center [429, 139] width 44 height 10
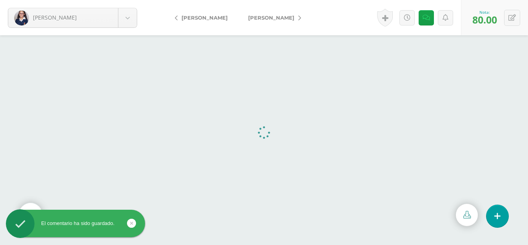
click at [261, 18] on span "[PERSON_NAME]" at bounding box center [271, 18] width 46 height 6
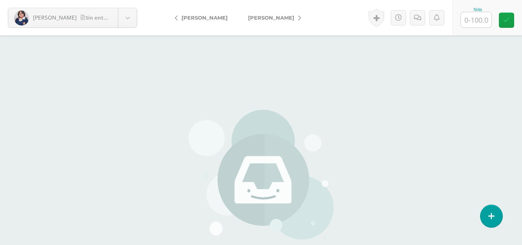
click at [262, 16] on span "[PERSON_NAME]" at bounding box center [271, 18] width 46 height 6
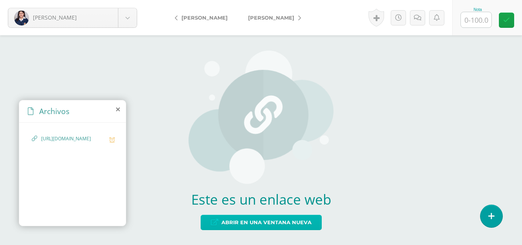
click at [275, 221] on span "Abrir en una ventana nueva" at bounding box center [266, 222] width 90 height 15
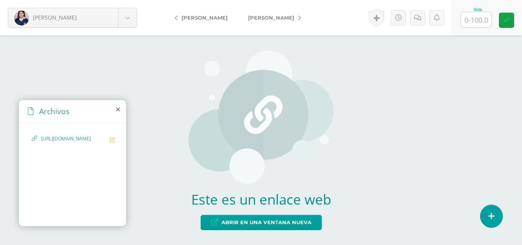
click at [482, 22] on input "text" at bounding box center [476, 19] width 31 height 15
type input "50"
click at [420, 20] on icon at bounding box center [417, 18] width 7 height 7
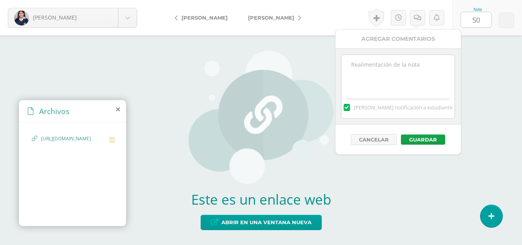
click at [407, 60] on textarea at bounding box center [397, 74] width 113 height 39
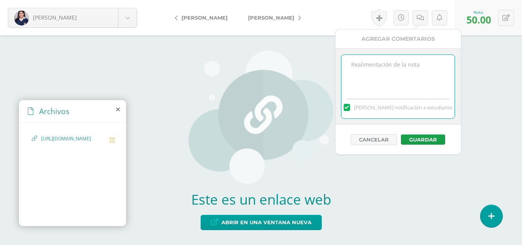
type textarea "F"
type textarea "Faltaron cambios."
click at [424, 140] on button "Guardar" at bounding box center [423, 139] width 44 height 10
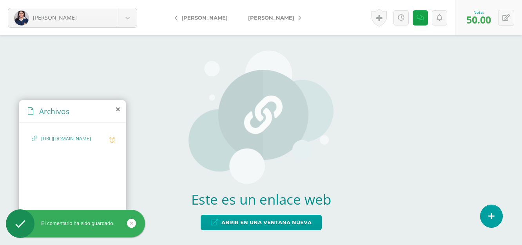
click at [272, 22] on link "[PERSON_NAME]" at bounding box center [272, 17] width 69 height 19
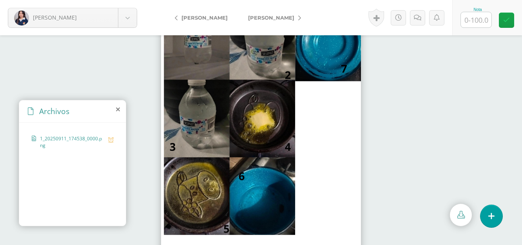
click at [489, 19] on input "text" at bounding box center [476, 19] width 31 height 15
type input "65"
click at [414, 20] on icon at bounding box center [417, 18] width 7 height 7
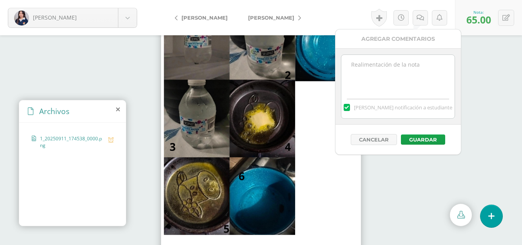
click at [435, 65] on textarea at bounding box center [397, 74] width 113 height 39
type textarea "Y todos los nombres?"
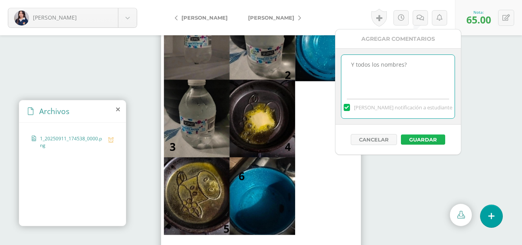
click at [429, 136] on button "Guardar" at bounding box center [423, 139] width 44 height 10
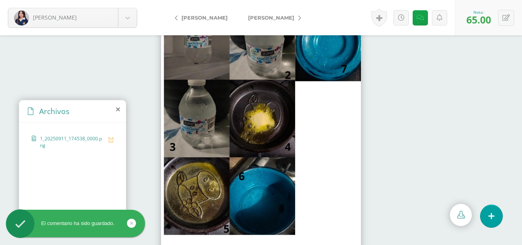
click at [248, 17] on span "[PERSON_NAME]" at bounding box center [271, 18] width 46 height 6
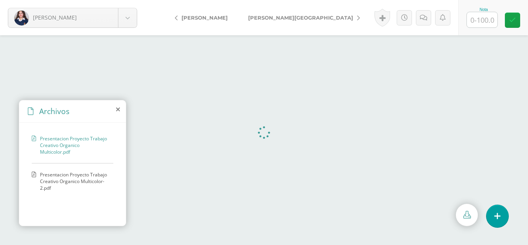
click at [485, 18] on input "text" at bounding box center [482, 19] width 31 height 15
type input "60"
click at [427, 16] on link at bounding box center [423, 17] width 15 height 15
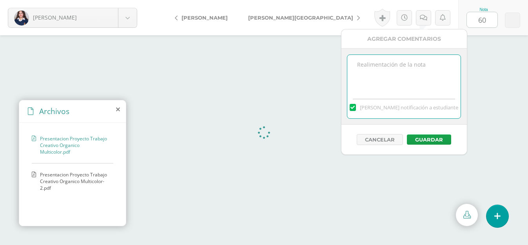
click at [402, 69] on textarea at bounding box center [403, 74] width 113 height 39
type textarea "Fala"
click at [70, 180] on span "Presentacion Proyecto Trabajo Creativo Organico Multicolor-2.pdf" at bounding box center [74, 181] width 69 height 20
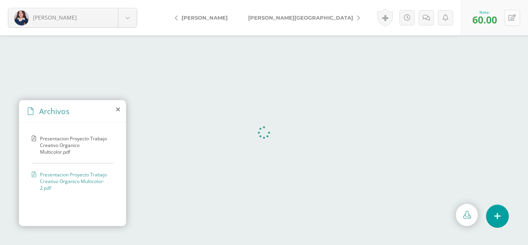
click at [515, 18] on icon at bounding box center [511, 18] width 7 height 7
click at [492, 23] on icon at bounding box center [493, 20] width 7 height 7
click at [494, 21] on input "text" at bounding box center [482, 19] width 31 height 15
type input "60"
click at [423, 17] on icon at bounding box center [423, 18] width 7 height 7
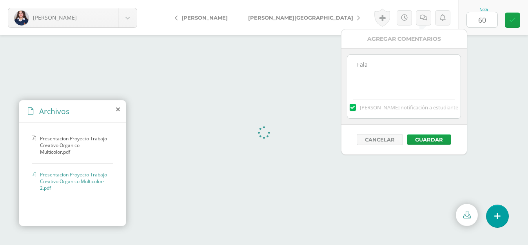
click at [430, 68] on textarea "Fala" at bounding box center [403, 74] width 113 height 39
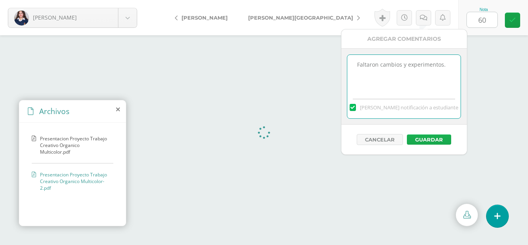
type textarea "Faltaron cambios y experimentos."
click at [423, 138] on button "Guardar" at bounding box center [429, 139] width 44 height 10
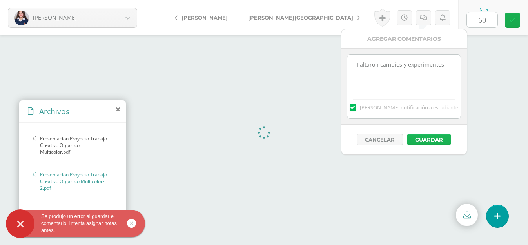
click at [513, 20] on icon at bounding box center [512, 20] width 7 height 7
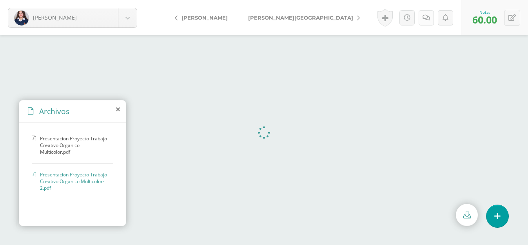
click at [428, 17] on icon at bounding box center [426, 18] width 7 height 7
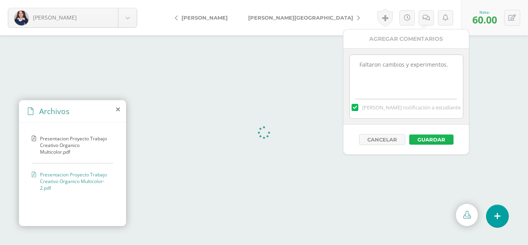
click at [424, 135] on button "Guardar" at bounding box center [431, 139] width 44 height 10
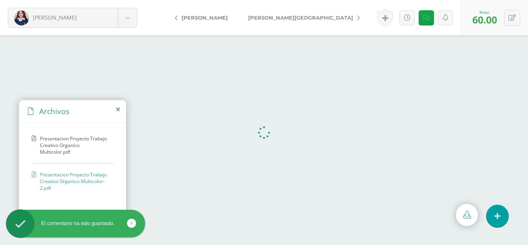
click at [256, 16] on span "[PERSON_NAME][GEOGRAPHIC_DATA]" at bounding box center [300, 18] width 105 height 6
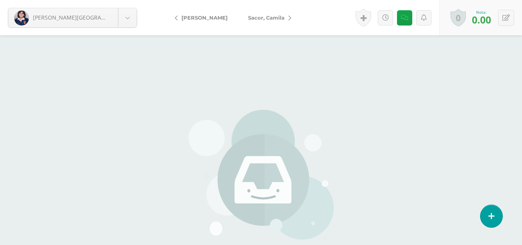
click at [268, 18] on span "Sacor, Camila" at bounding box center [266, 18] width 36 height 6
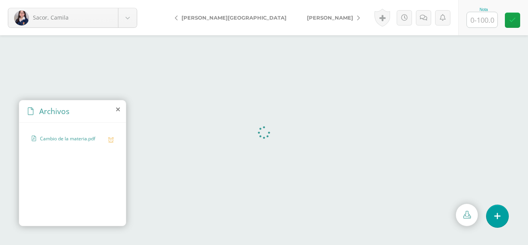
click at [117, 109] on icon at bounding box center [118, 109] width 4 height 6
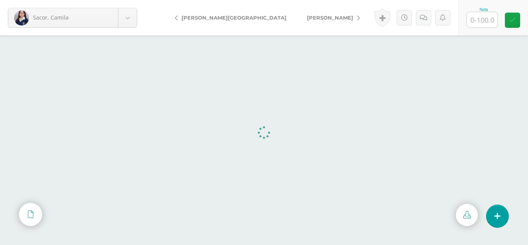
click at [479, 22] on input "text" at bounding box center [482, 19] width 31 height 15
type input "80"
click at [424, 21] on link at bounding box center [423, 17] width 15 height 15
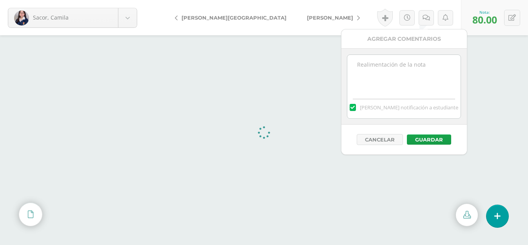
click at [409, 65] on textarea at bounding box center [403, 74] width 113 height 39
type textarea "Faltaron unos cambios."
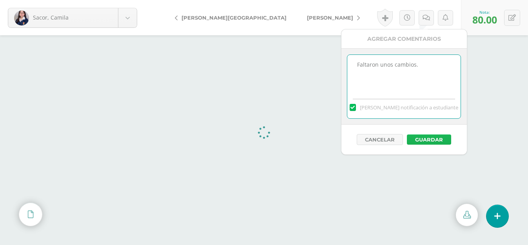
click at [440, 140] on button "Guardar" at bounding box center [429, 139] width 44 height 10
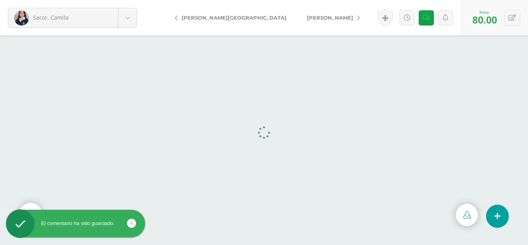
click at [307, 19] on span "[PERSON_NAME]" at bounding box center [330, 18] width 46 height 6
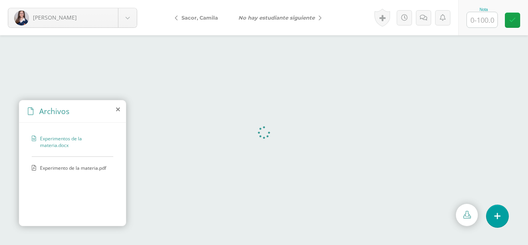
click at [69, 165] on span "Experimento de la materia.pdf" at bounding box center [73, 168] width 66 height 7
click at [119, 107] on icon at bounding box center [118, 109] width 4 height 6
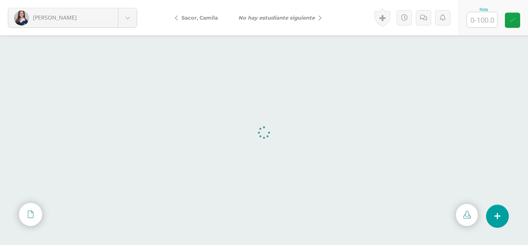
click at [476, 22] on input "text" at bounding box center [482, 19] width 31 height 15
type input "70"
click at [424, 19] on icon at bounding box center [423, 18] width 7 height 7
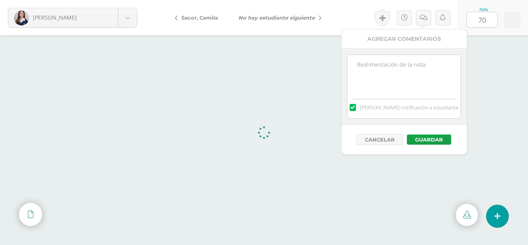
click at [413, 70] on textarea at bounding box center [403, 74] width 113 height 39
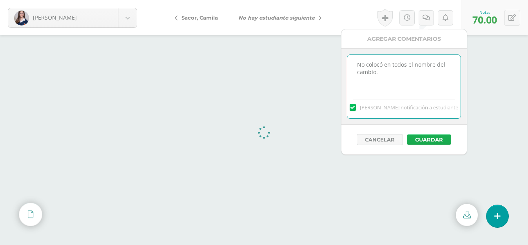
type textarea "No colocó en todos el nombre del cambio."
click at [432, 136] on button "Guardar" at bounding box center [429, 139] width 44 height 10
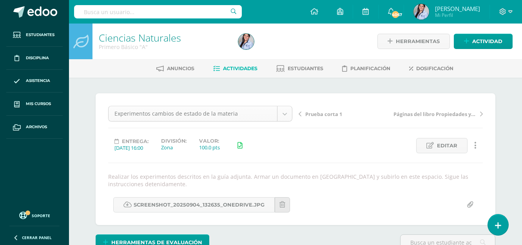
scroll to position [56, 0]
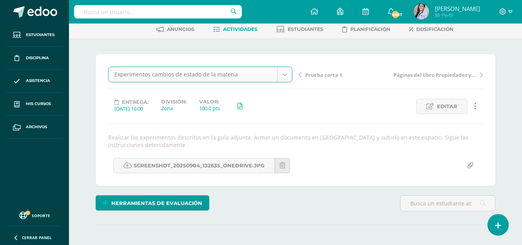
scroll to position [0, 0]
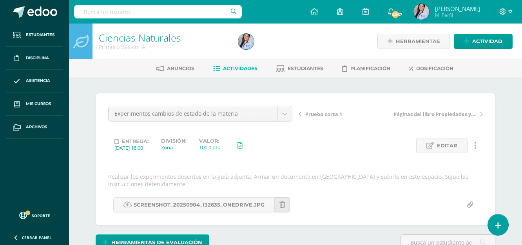
click at [234, 67] on span "Actividades" at bounding box center [240, 68] width 34 height 6
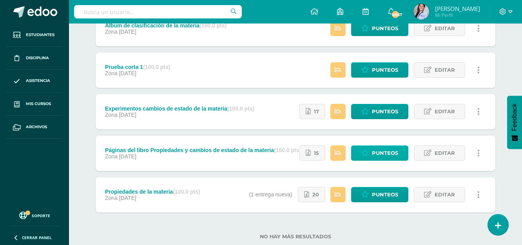
scroll to position [388, 0]
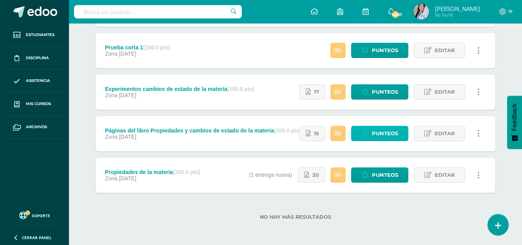
click at [387, 133] on span "Punteos" at bounding box center [385, 133] width 26 height 15
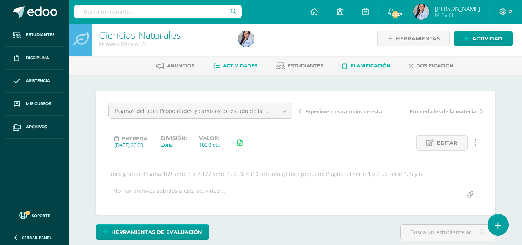
scroll to position [2, 0]
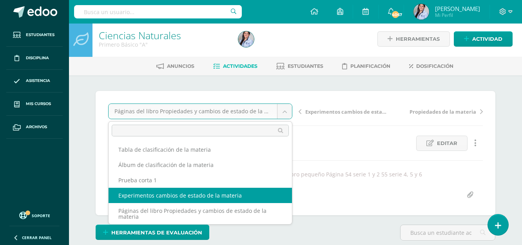
select select "/dashboard/teacher/grade-activity/128591/"
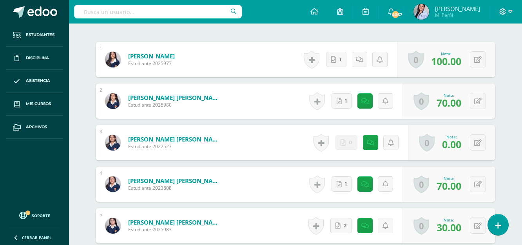
scroll to position [245, 0]
click at [276, 107] on form "[PERSON_NAME] [PERSON_NAME] Estudiante 2025980 Nota 70.00 0 [GEOGRAPHIC_DATA] L…" at bounding box center [296, 101] width 400 height 35
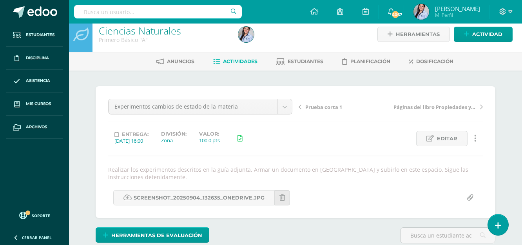
scroll to position [0, 0]
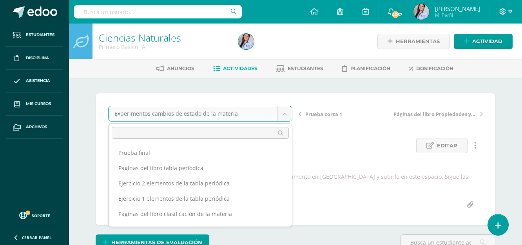
drag, startPoint x: 288, startPoint y: 118, endPoint x: 387, endPoint y: 115, distance: 99.6
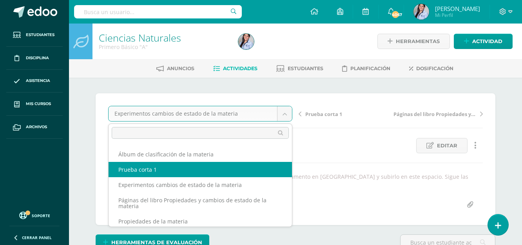
scroll to position [96, 0]
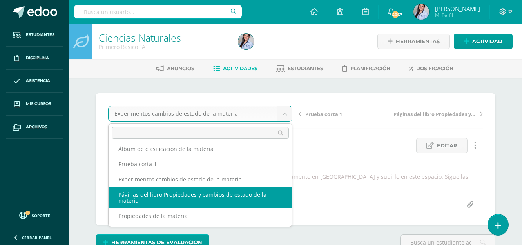
select select "/dashboard/teacher/grade-activity/128740/"
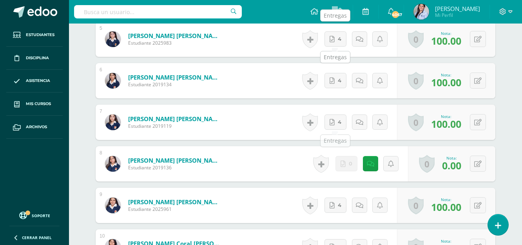
scroll to position [433, 0]
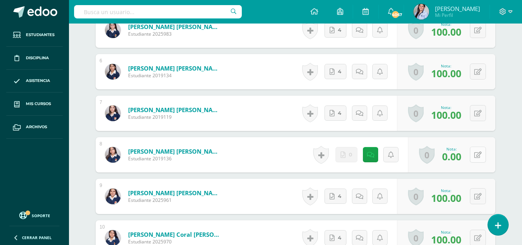
click at [474, 154] on button at bounding box center [478, 155] width 16 height 16
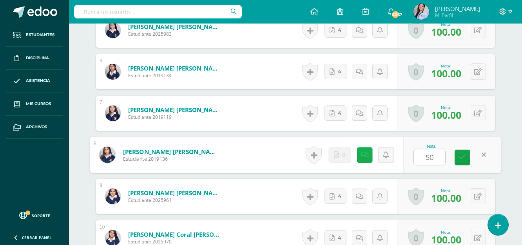
type input "50"
click at [365, 156] on icon at bounding box center [365, 154] width 8 height 7
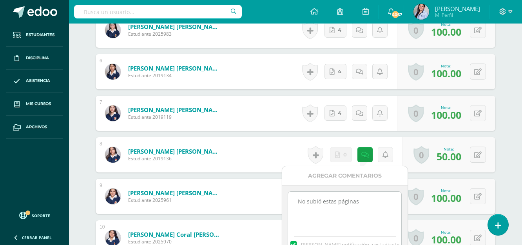
click at [364, 199] on textarea "No subió estas páginas" at bounding box center [344, 211] width 113 height 39
type textarea "N"
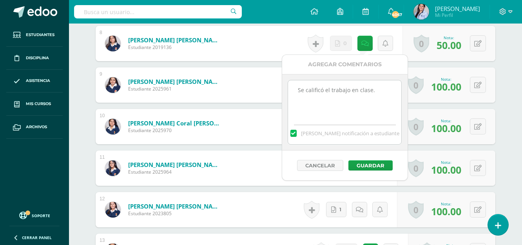
scroll to position [551, 0]
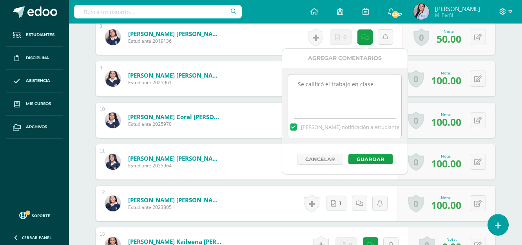
type textarea "Se calificó el trabajo en clase."
click at [364, 154] on div "Cancelar Guardar" at bounding box center [344, 159] width 125 height 30
click at [362, 158] on button "Guardar" at bounding box center [370, 159] width 44 height 10
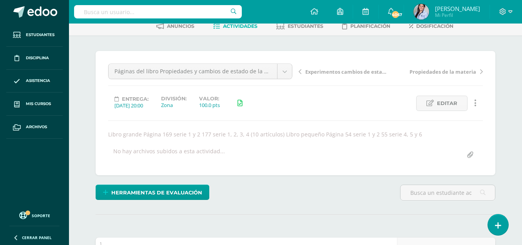
scroll to position [2, 0]
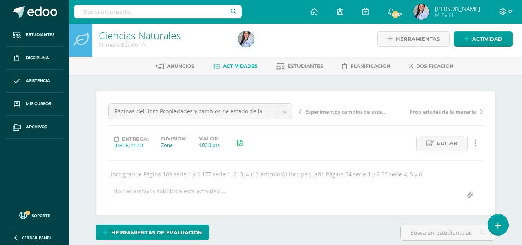
click at [235, 67] on span "Actividades" at bounding box center [240, 66] width 34 height 6
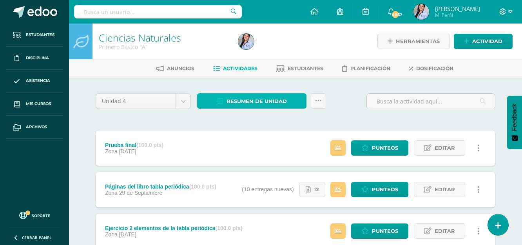
click at [243, 101] on span "Resumen de unidad" at bounding box center [257, 101] width 60 height 15
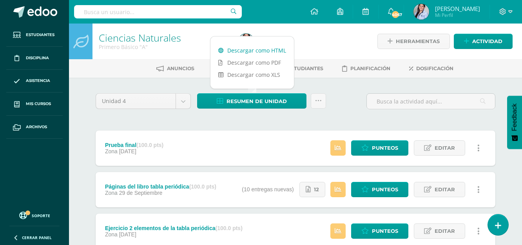
click at [279, 47] on link "Descargar como HTML" at bounding box center [251, 50] width 83 height 12
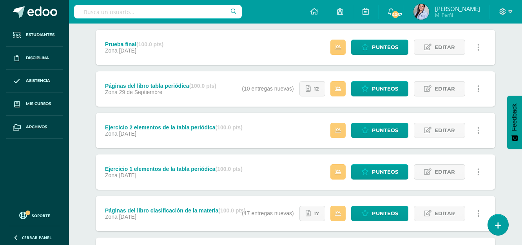
scroll to position [118, 0]
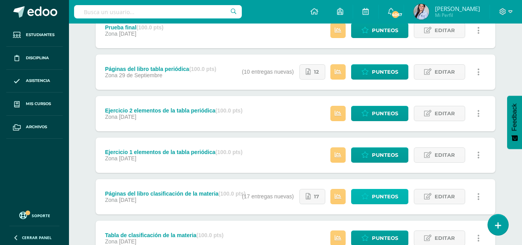
click at [383, 194] on span "Punteos" at bounding box center [385, 196] width 26 height 15
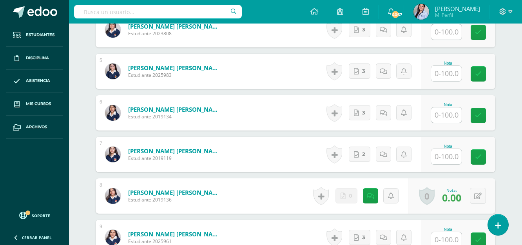
scroll to position [393, 0]
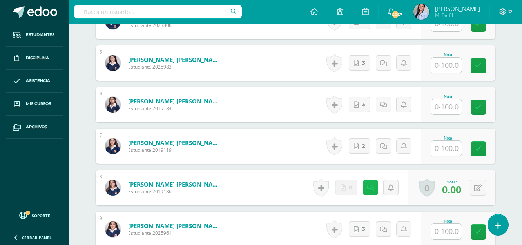
click at [374, 188] on link at bounding box center [370, 187] width 15 height 15
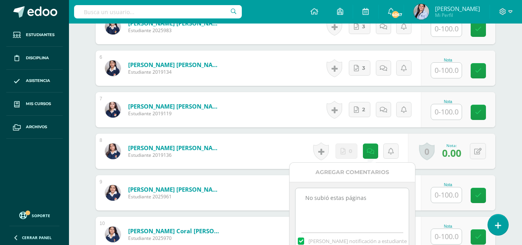
drag, startPoint x: 375, startPoint y: 237, endPoint x: 297, endPoint y: 243, distance: 78.3
click at [297, 243] on div "Agregar Comentarios No subió estas páginas Mandar notificación a estudiante Can…" at bounding box center [352, 225] width 125 height 125
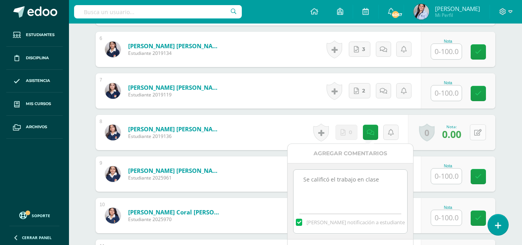
type textarea "Se calificó el trabajo en clase"
click at [475, 135] on button at bounding box center [478, 132] width 16 height 16
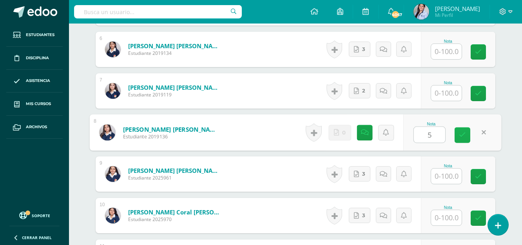
type input "50"
click at [464, 132] on icon at bounding box center [462, 135] width 7 height 7
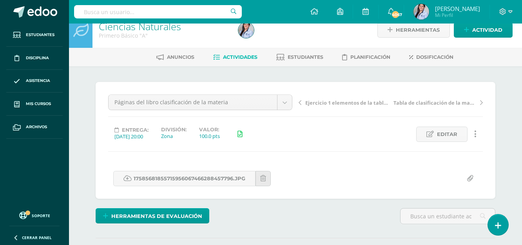
scroll to position [0, 0]
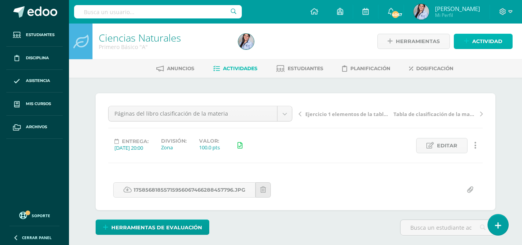
click at [474, 38] on span "Actividad" at bounding box center [487, 41] width 30 height 15
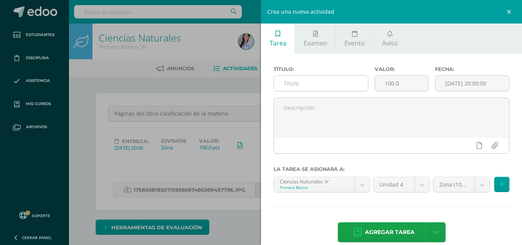
click at [330, 83] on input "text" at bounding box center [321, 83] width 94 height 15
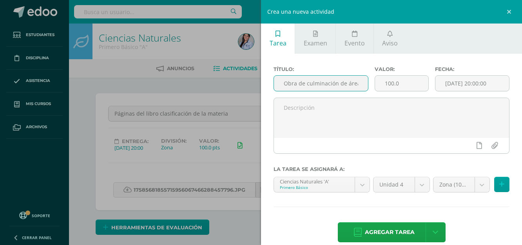
scroll to position [0, 2]
type input "Obra de culminación de área"
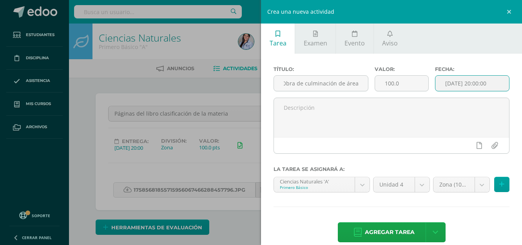
scroll to position [0, 0]
click at [453, 83] on input "[DATE] 20:00:00" at bounding box center [472, 83] width 74 height 15
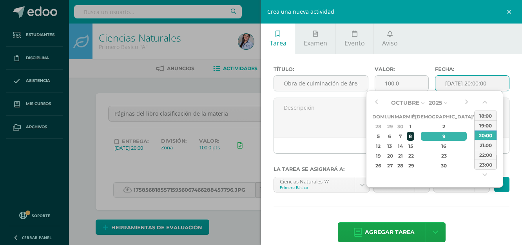
click at [414, 136] on div "8" at bounding box center [410, 136] width 7 height 9
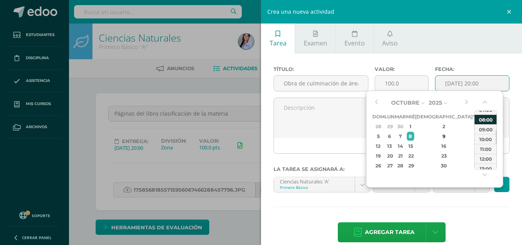
click at [491, 121] on div "08:00" at bounding box center [486, 119] width 22 height 10
type input "2025-10-08 08:00"
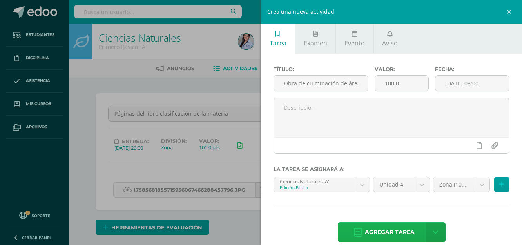
click at [381, 228] on span "Agregar tarea" at bounding box center [390, 232] width 50 height 19
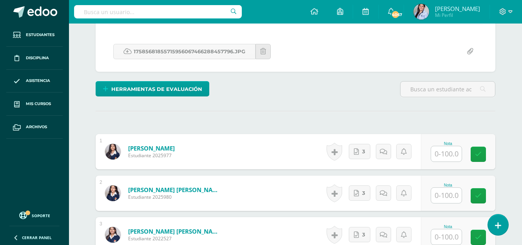
scroll to position [158, 0]
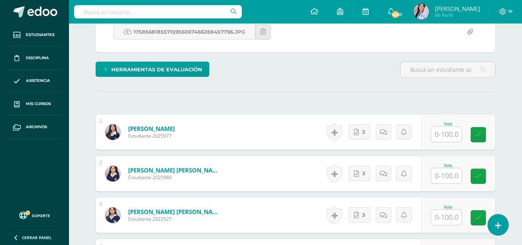
click at [456, 130] on input "text" at bounding box center [446, 134] width 31 height 15
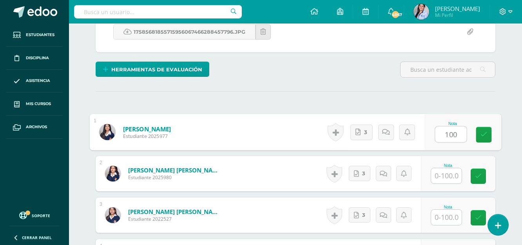
type input "100"
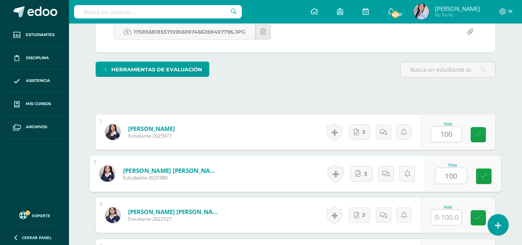
type input "100"
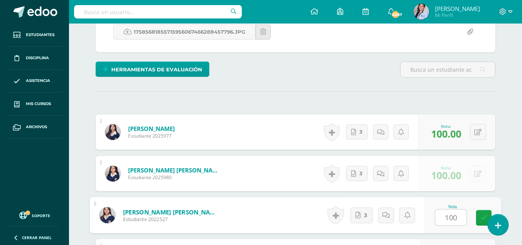
type input "100"
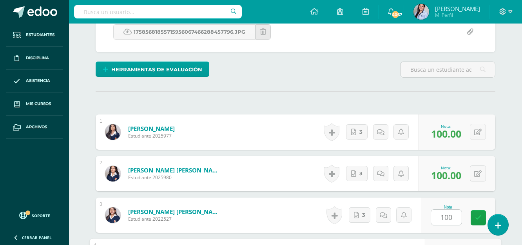
scroll to position [294, 0]
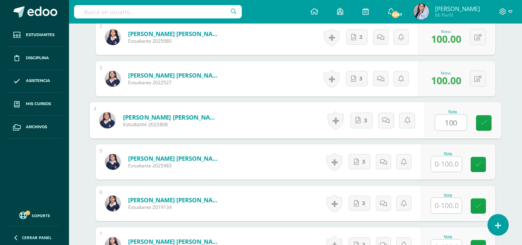
type input "100"
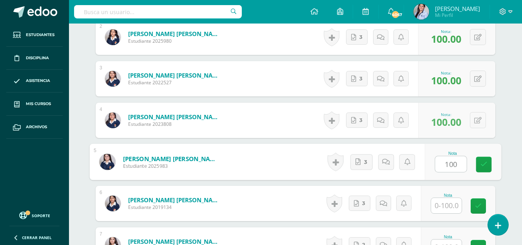
type input "100"
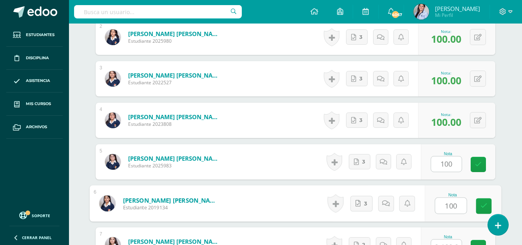
type input "100"
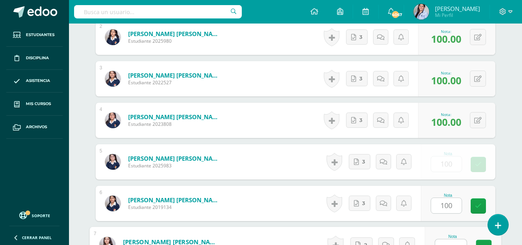
scroll to position [304, 0]
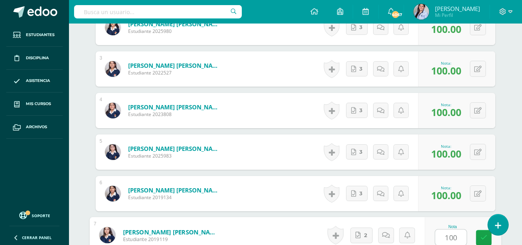
type input "1001"
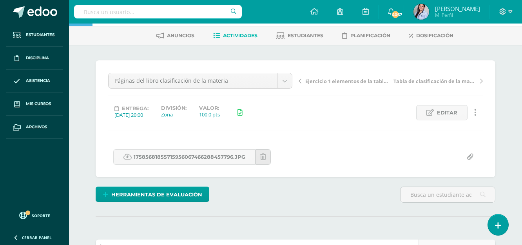
scroll to position [0, 0]
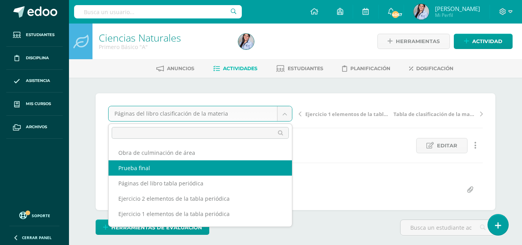
select select "/dashboard/teacher/grade-activity/130359/"
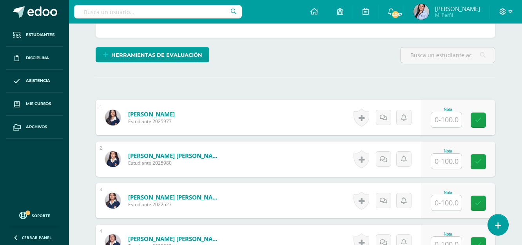
scroll to position [197, 0]
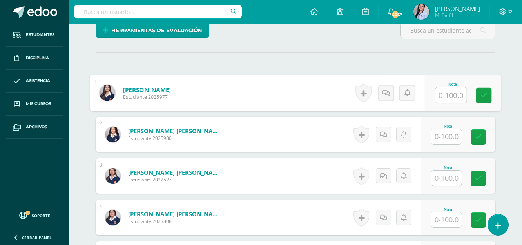
click at [452, 95] on input "text" at bounding box center [450, 95] width 31 height 16
type input "100"
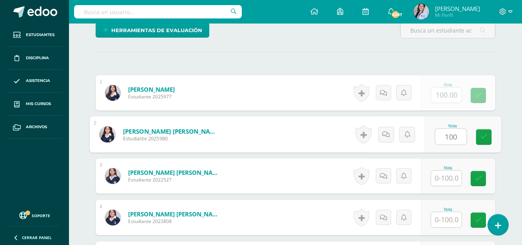
type input "100"
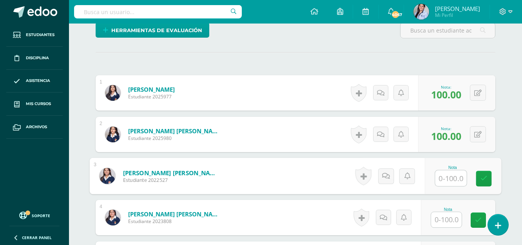
click at [448, 179] on input "text" at bounding box center [450, 178] width 31 height 16
type input "100"
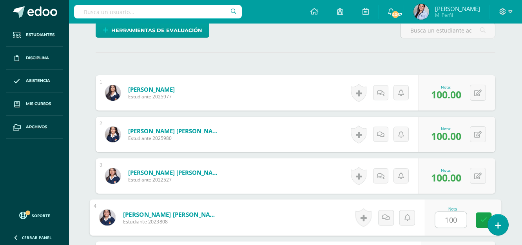
type input "100"
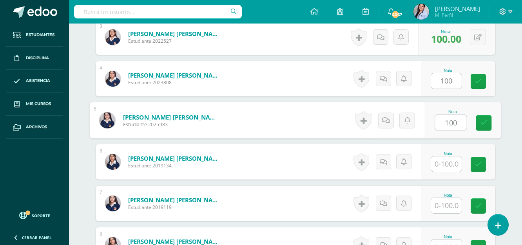
type input "100"
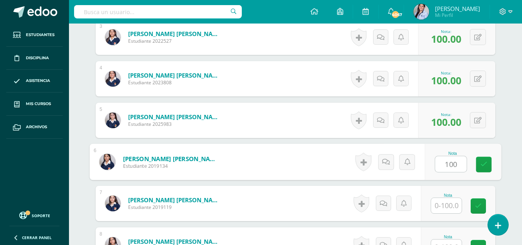
type input "100"
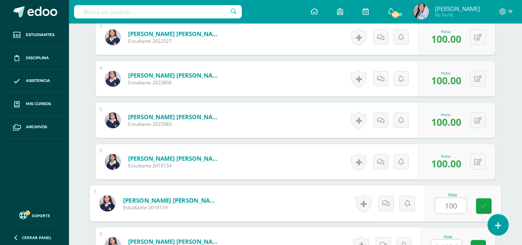
type input "100"
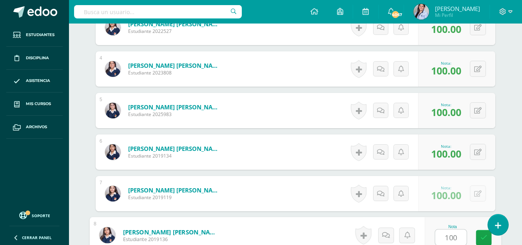
type input "100"
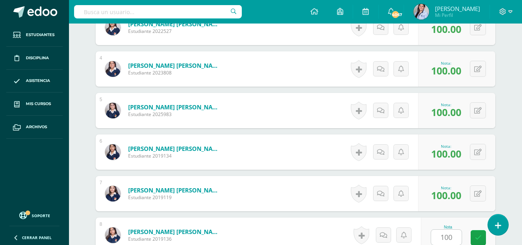
scroll to position [502, 0]
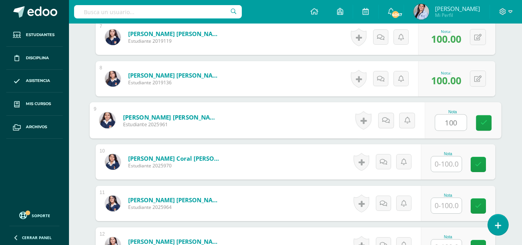
type input "100"
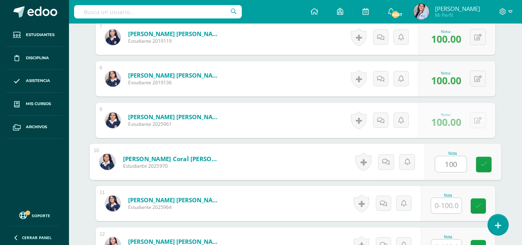
type input "100"
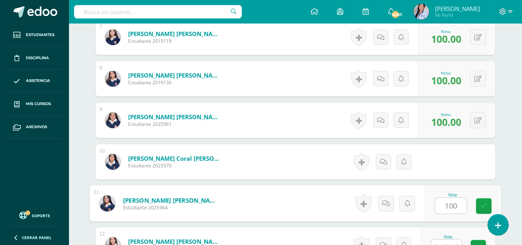
type input "100"
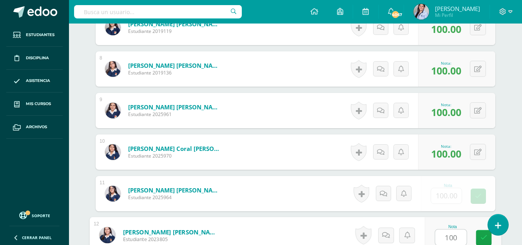
type input "100"
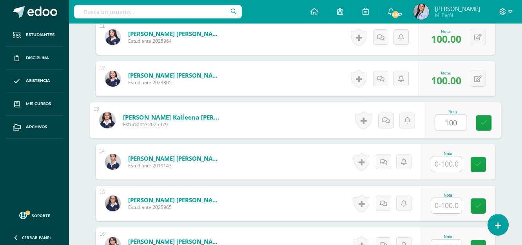
type input "100"
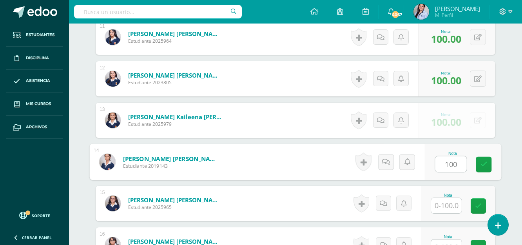
type input "100"
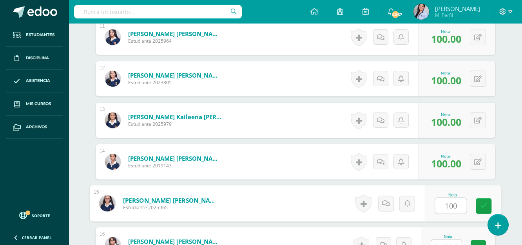
type input "100"
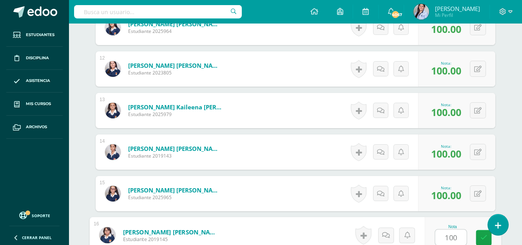
type input "100"
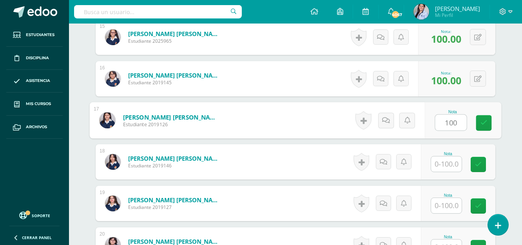
type input "100"
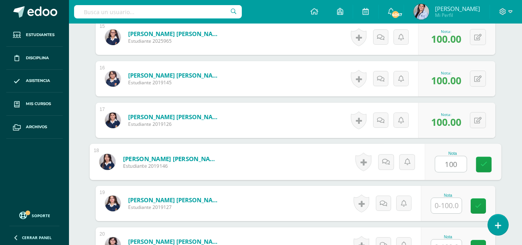
type input "100"
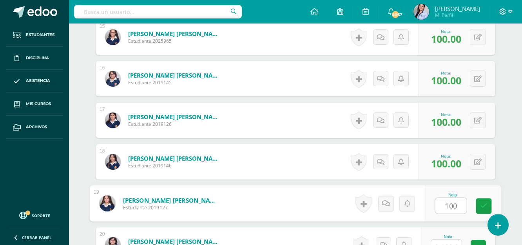
type input "100"
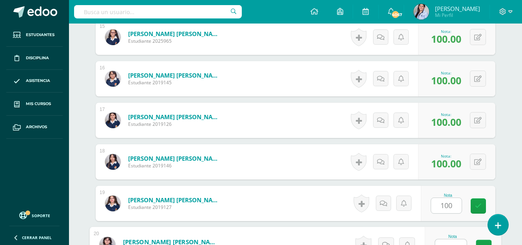
scroll to position [844, 0]
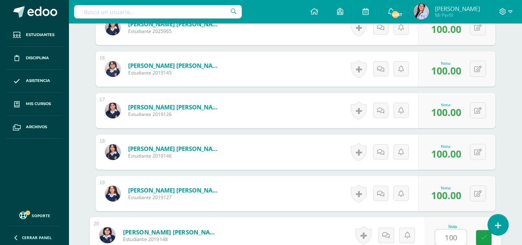
type input "100"
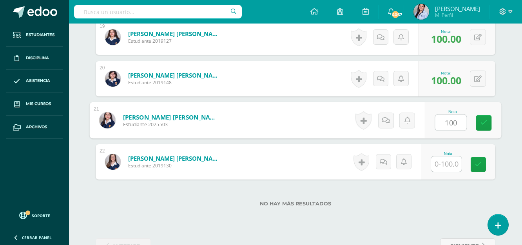
type input "100"
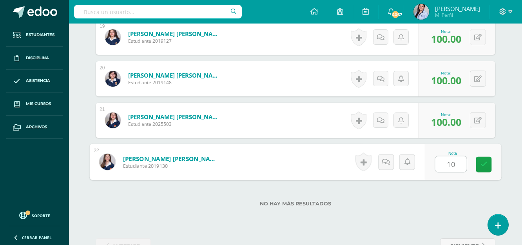
type input "100"
